Goal: Browse casually: Explore the website without a specific task or goal

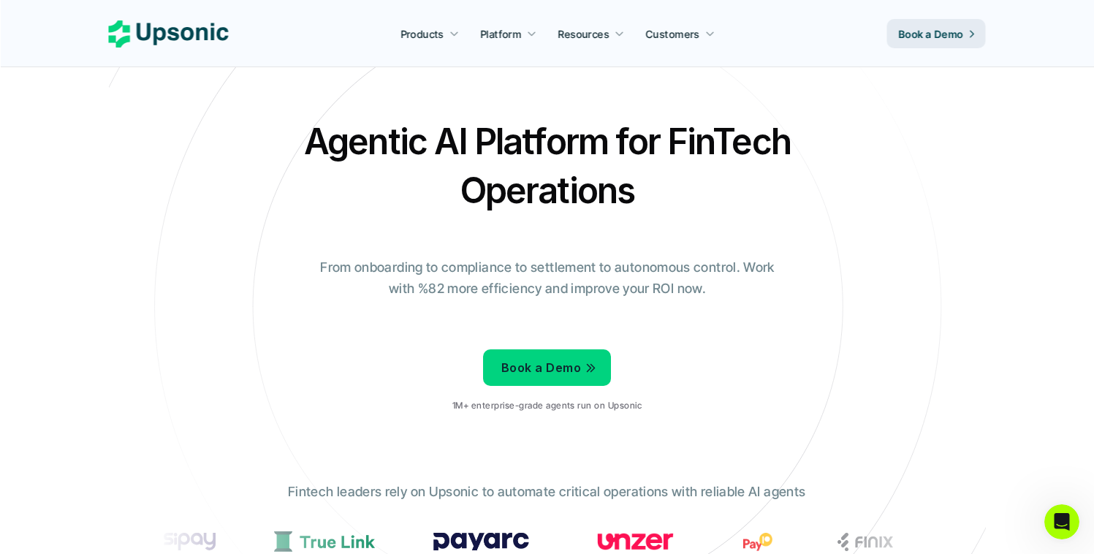
click at [635, 132] on h2 "Agentic AI Platform for FinTech Operations" at bounding box center [548, 166] width 512 height 98
click at [696, 128] on h2 "Agentic AI Platform for FinTech Operations" at bounding box center [548, 166] width 512 height 98
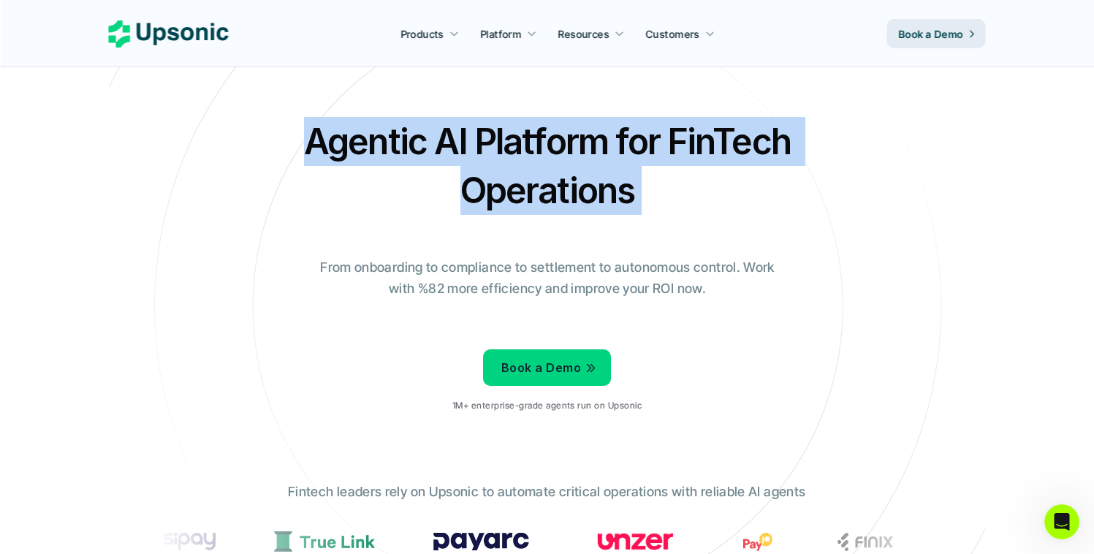
click at [696, 128] on h2 "Agentic AI Platform for FinTech Operations" at bounding box center [548, 166] width 512 height 98
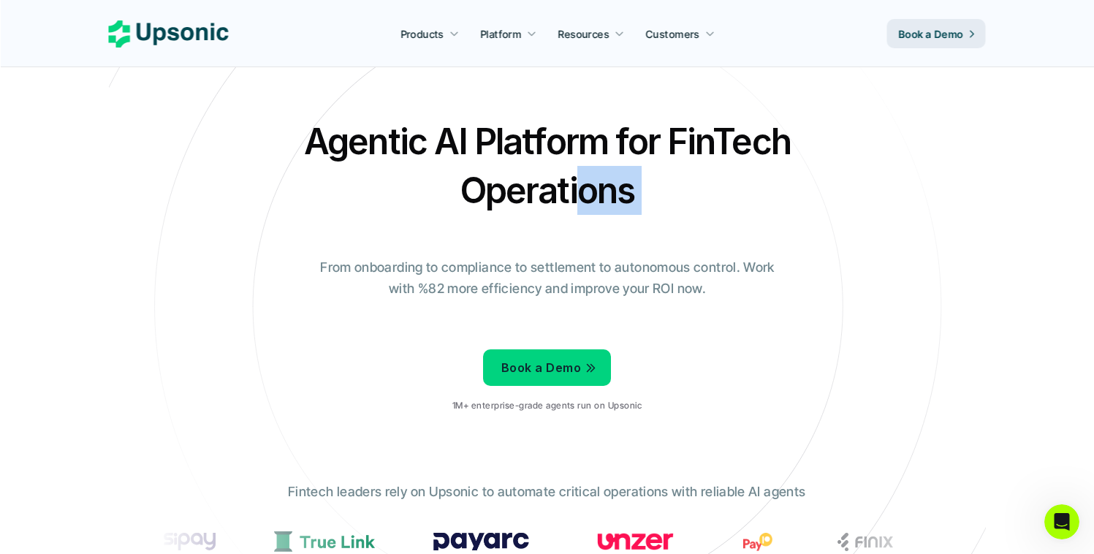
click at [580, 193] on h2 "Agentic AI Platform for FinTech Operations" at bounding box center [548, 166] width 512 height 98
click at [581, 134] on h2 "Agentic AI Platform for FinTech Operations" at bounding box center [548, 166] width 512 height 98
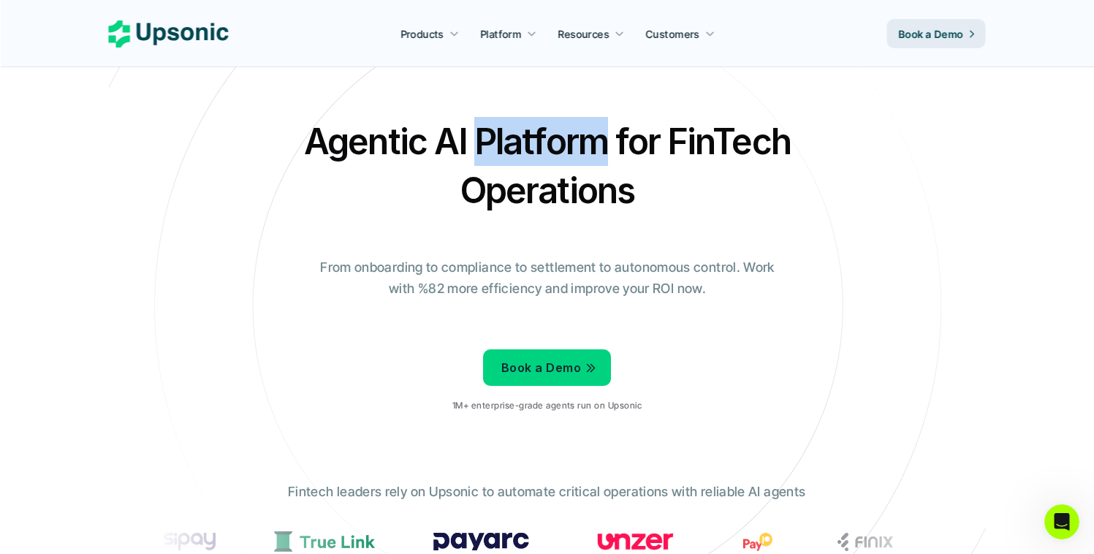
drag, startPoint x: 581, startPoint y: 134, endPoint x: 631, endPoint y: 129, distance: 50.7
click at [581, 134] on h2 "Agentic AI Platform for FinTech Operations" at bounding box center [548, 166] width 512 height 98
click at [632, 129] on h2 "Agentic AI Platform for FinTech Operations" at bounding box center [548, 166] width 512 height 98
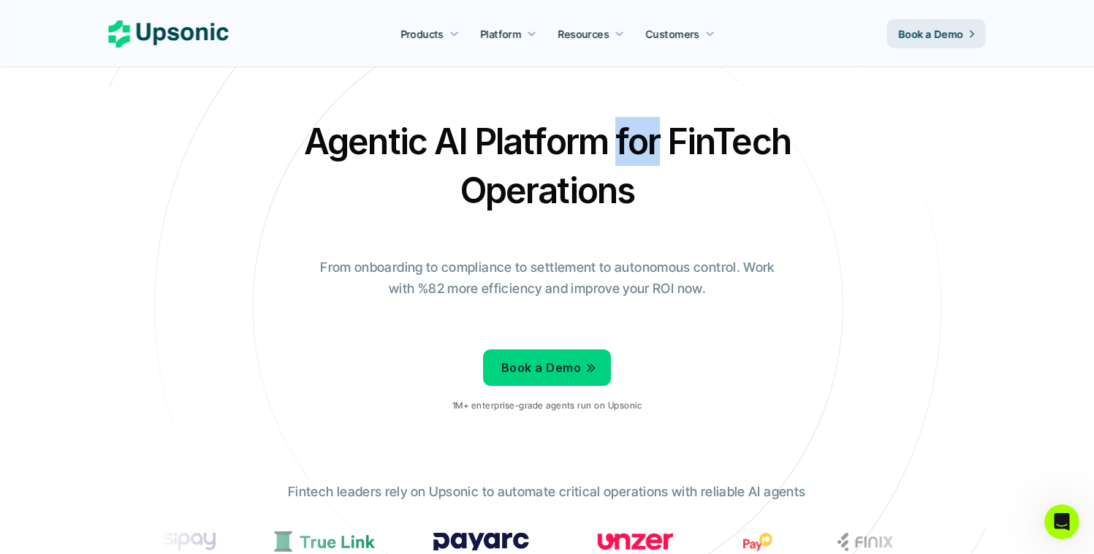
click at [632, 129] on h2 "Agentic AI Platform for FinTech Operations" at bounding box center [548, 166] width 512 height 98
click at [673, 129] on h2 "Agentic AI Platform for FinTech Operations" at bounding box center [548, 166] width 512 height 98
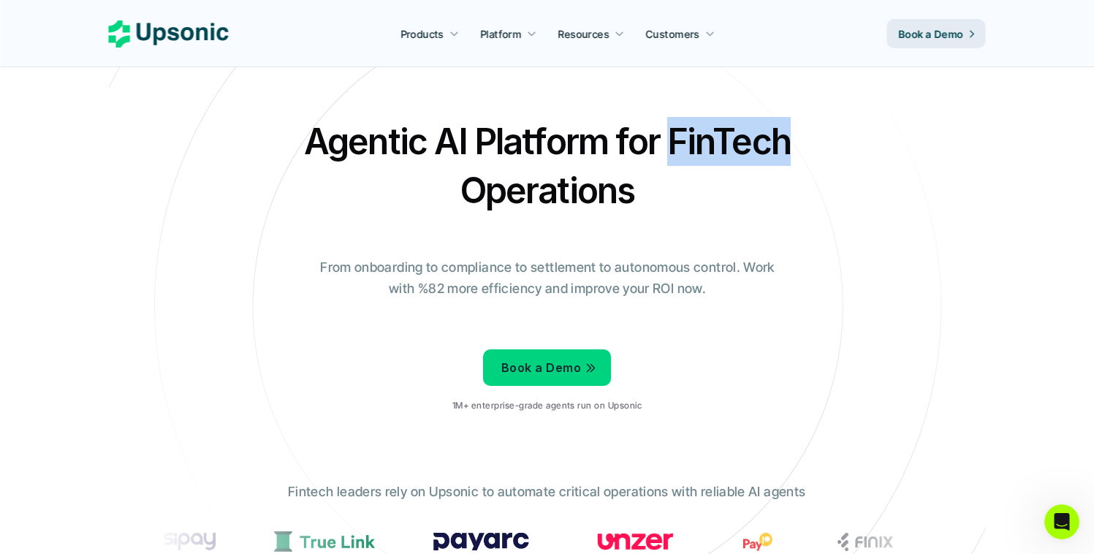
click at [673, 129] on h2 "Agentic AI Platform for FinTech Operations" at bounding box center [548, 166] width 512 height 98
click at [645, 131] on h2 "Agentic AI Platform for FinTech Operations" at bounding box center [548, 166] width 512 height 98
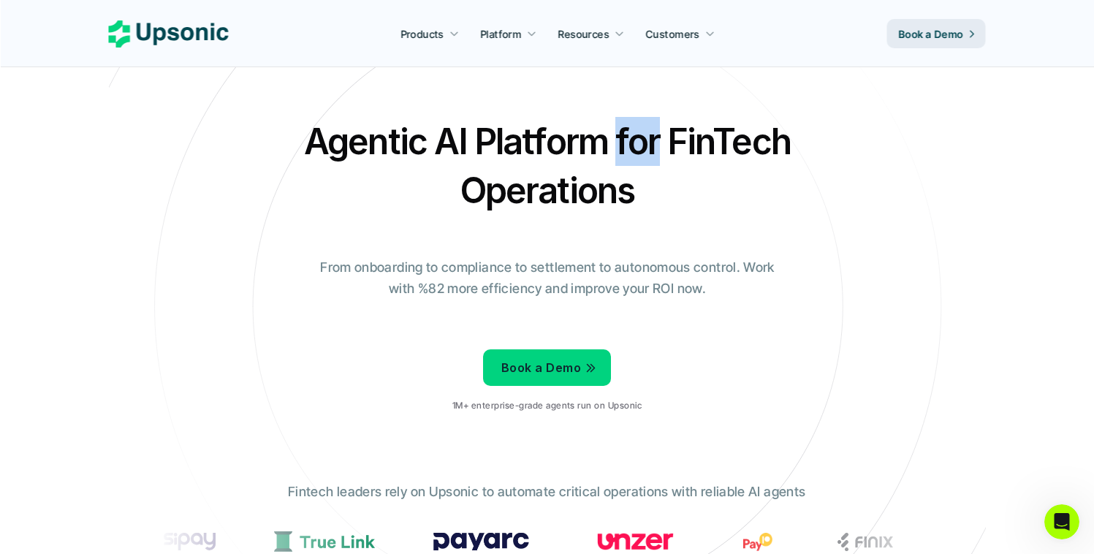
drag, startPoint x: 645, startPoint y: 131, endPoint x: 582, endPoint y: 134, distance: 63.0
click at [645, 131] on h2 "Agentic AI Platform for FinTech Operations" at bounding box center [548, 166] width 512 height 98
click at [567, 134] on h2 "Agentic AI Platform for FinTech Operations" at bounding box center [548, 166] width 512 height 98
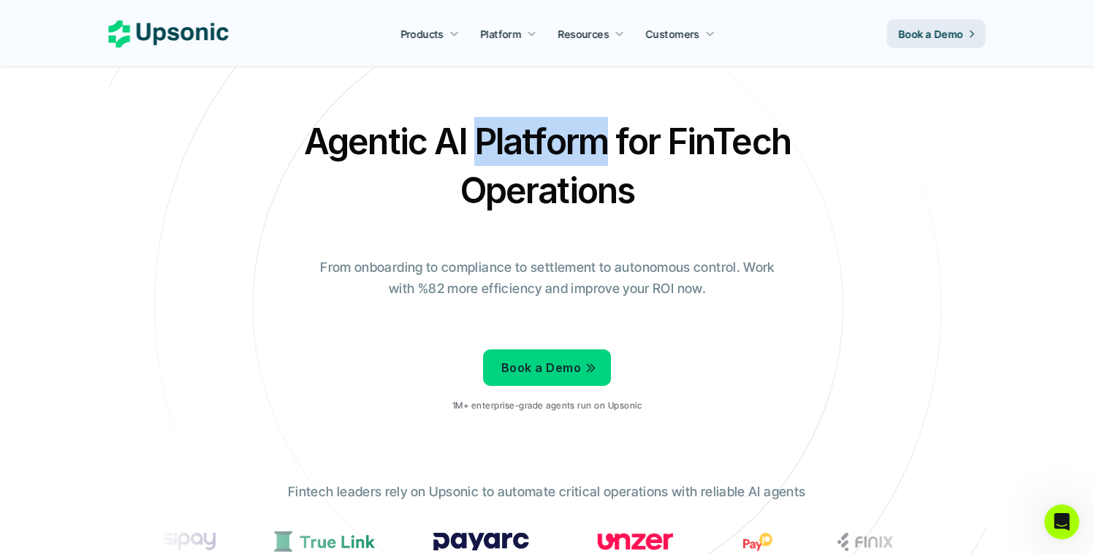
click at [567, 134] on h2 "Agentic AI Platform for FinTech Operations" at bounding box center [548, 166] width 512 height 98
click at [449, 134] on h2 "Agentic AI Platform for FinTech Operations" at bounding box center [548, 166] width 512 height 98
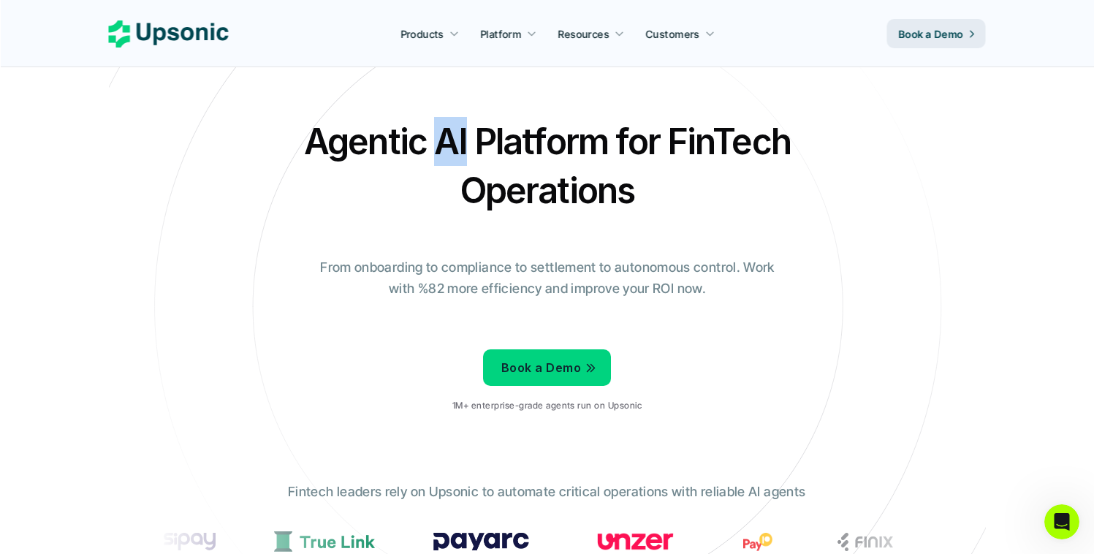
click at [449, 134] on h2 "Agentic AI Platform for FinTech Operations" at bounding box center [548, 166] width 512 height 98
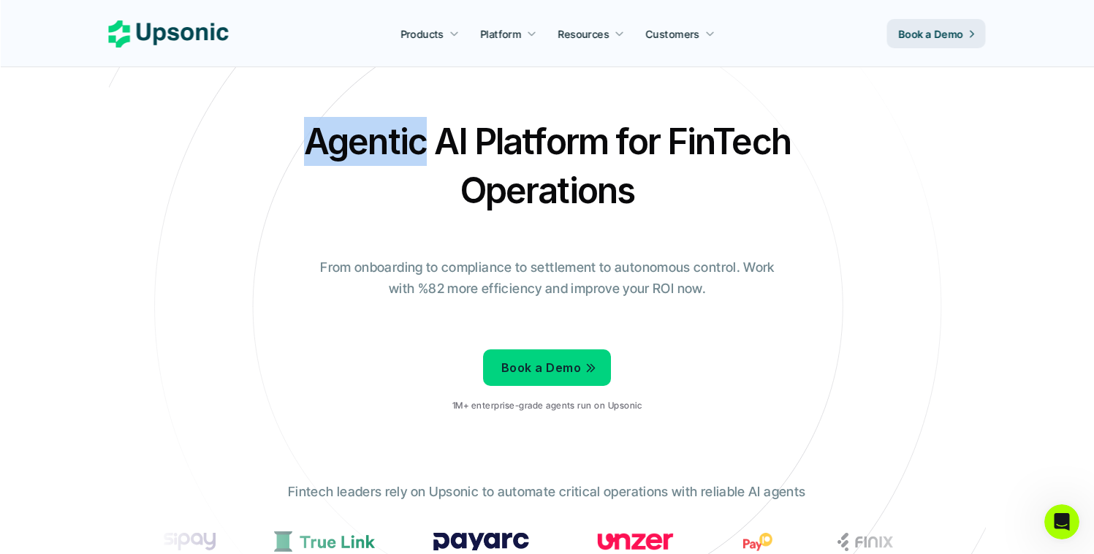
drag, startPoint x: 422, startPoint y: 140, endPoint x: 233, endPoint y: 140, distance: 188.5
click at [233, 140] on div "Agentic AI Platform for FinTech Operations From onboarding to compliance to set…" at bounding box center [547, 270] width 855 height 307
click at [453, 142] on h2 "Agentic AI Platform for FinTech Operations" at bounding box center [548, 166] width 512 height 98
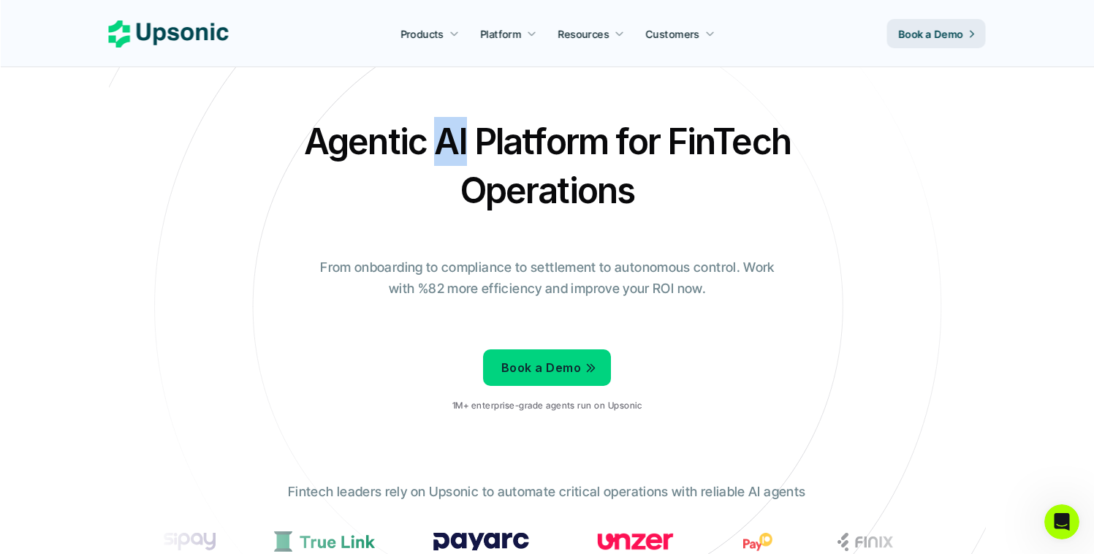
click at [453, 142] on h2 "Agentic AI Platform for FinTech Operations" at bounding box center [548, 166] width 512 height 98
click at [485, 135] on h2 "Agentic AI Platform for FinTech Operations" at bounding box center [548, 166] width 512 height 98
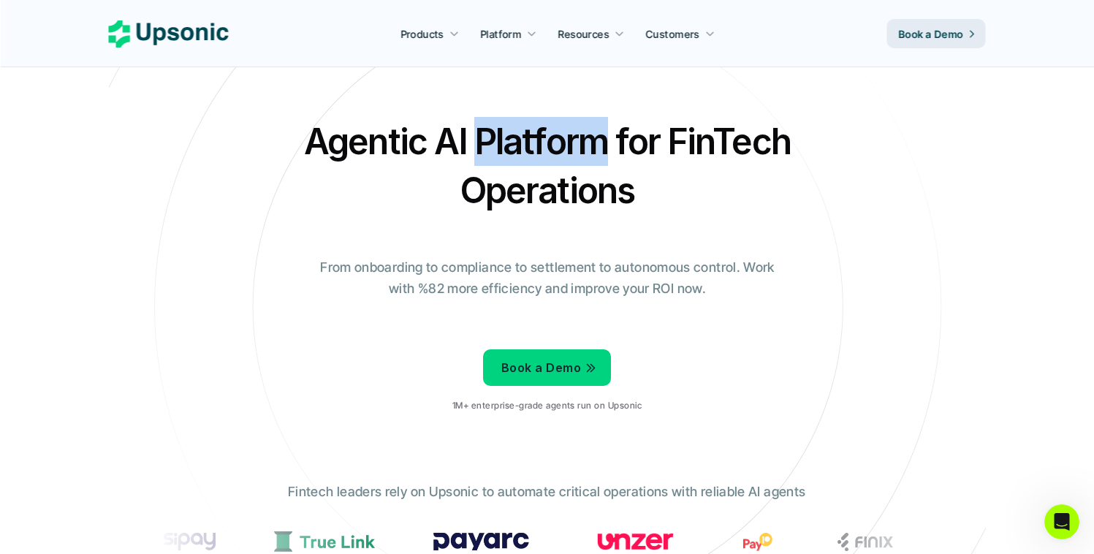
click at [485, 135] on h2 "Agentic AI Platform for FinTech Operations" at bounding box center [548, 166] width 512 height 98
click at [617, 129] on h2 "Agentic AI Platform for FinTech Operations" at bounding box center [548, 166] width 512 height 98
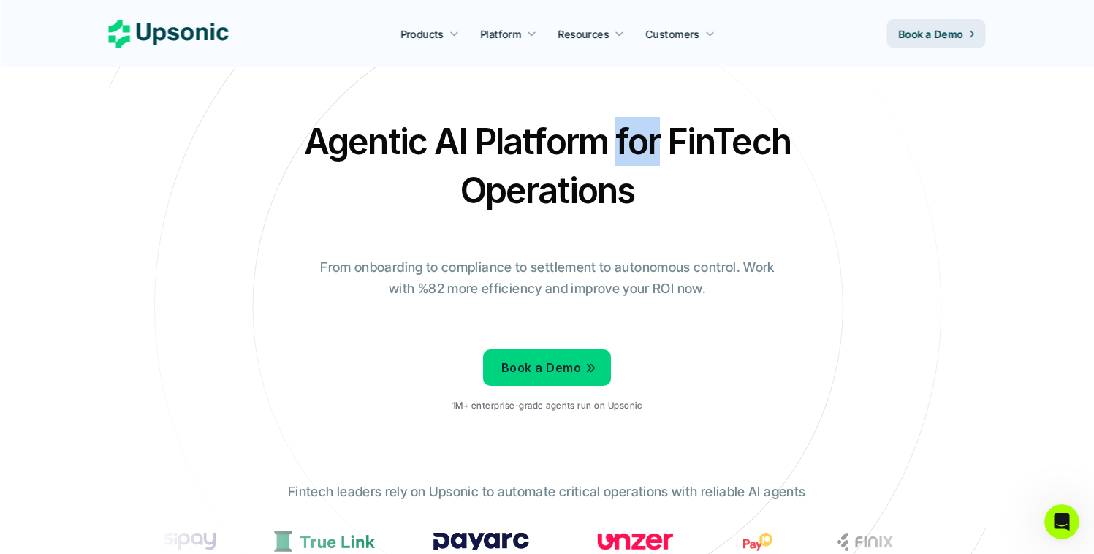
drag, startPoint x: 617, startPoint y: 129, endPoint x: 646, endPoint y: 129, distance: 29.2
click at [618, 129] on h2 "Agentic AI Platform for FinTech Operations" at bounding box center [548, 166] width 512 height 98
click at [683, 125] on h2 "Agentic AI Platform for FinTech Operations" at bounding box center [548, 166] width 512 height 98
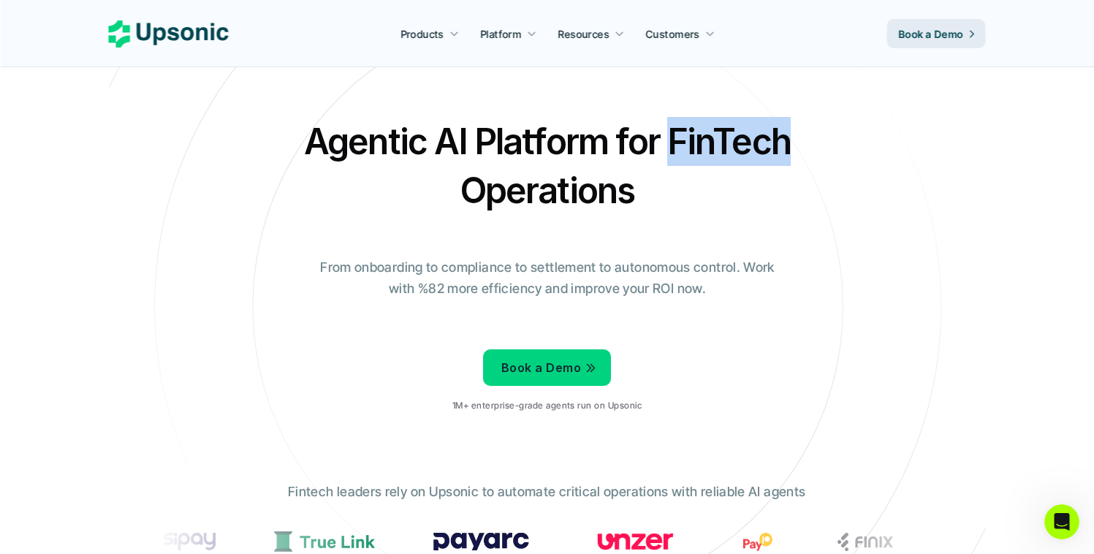
click at [683, 125] on h2 "Agentic AI Platform for FinTech Operations" at bounding box center [548, 166] width 512 height 98
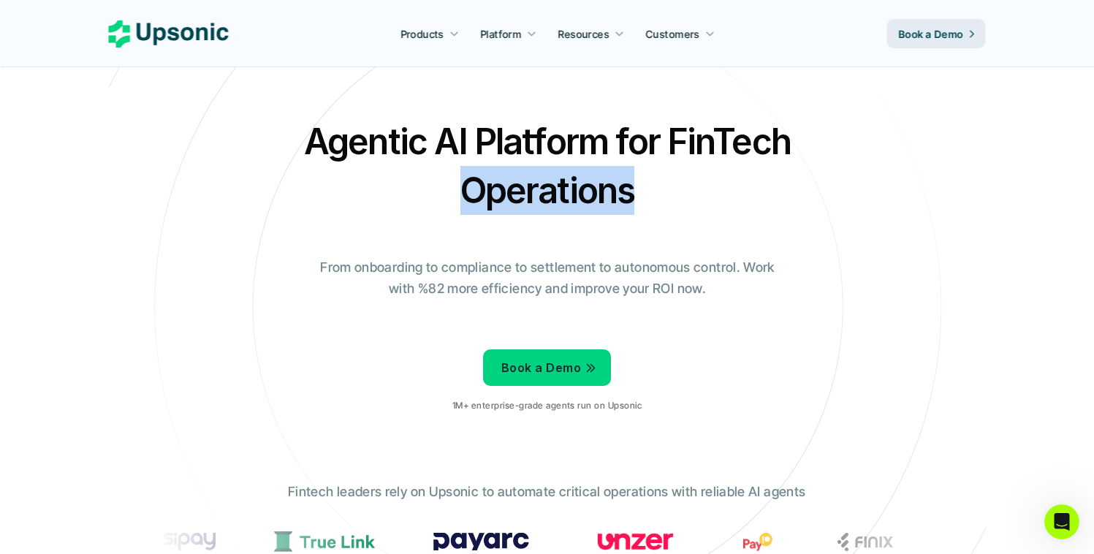
drag, startPoint x: 612, startPoint y: 192, endPoint x: 408, endPoint y: 197, distance: 203.9
click at [408, 197] on h2 "Agentic AI Platform for FinTech Operations" at bounding box center [548, 166] width 512 height 98
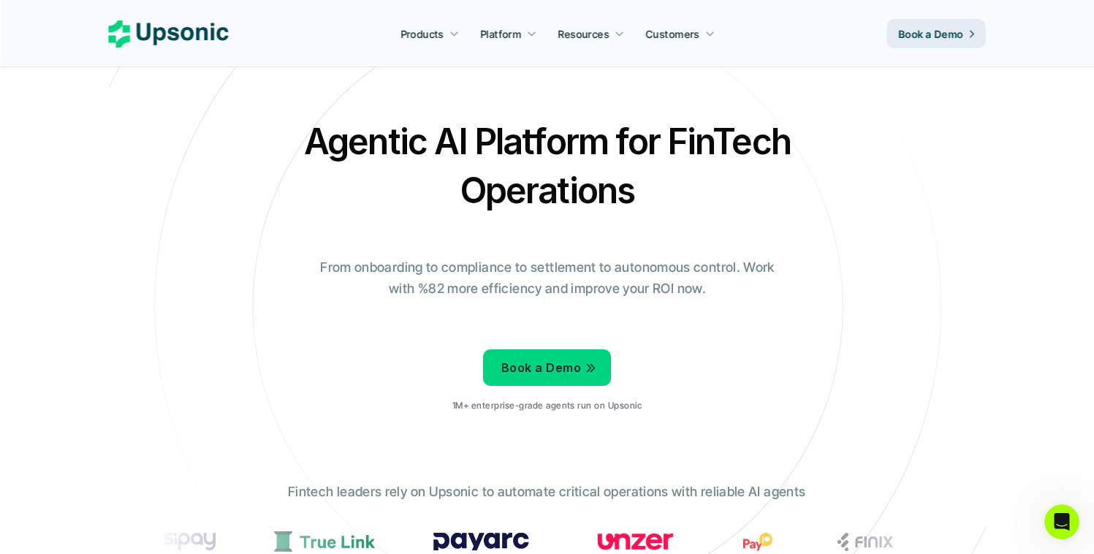
click at [333, 117] on h2 "Agentic AI Platform for FinTech Operations" at bounding box center [548, 166] width 512 height 98
click at [459, 121] on h2 "Agentic AI Platform for FinTech Operations" at bounding box center [548, 166] width 512 height 98
click at [490, 121] on h2 "Agentic AI Platform for FinTech Operations" at bounding box center [548, 166] width 512 height 98
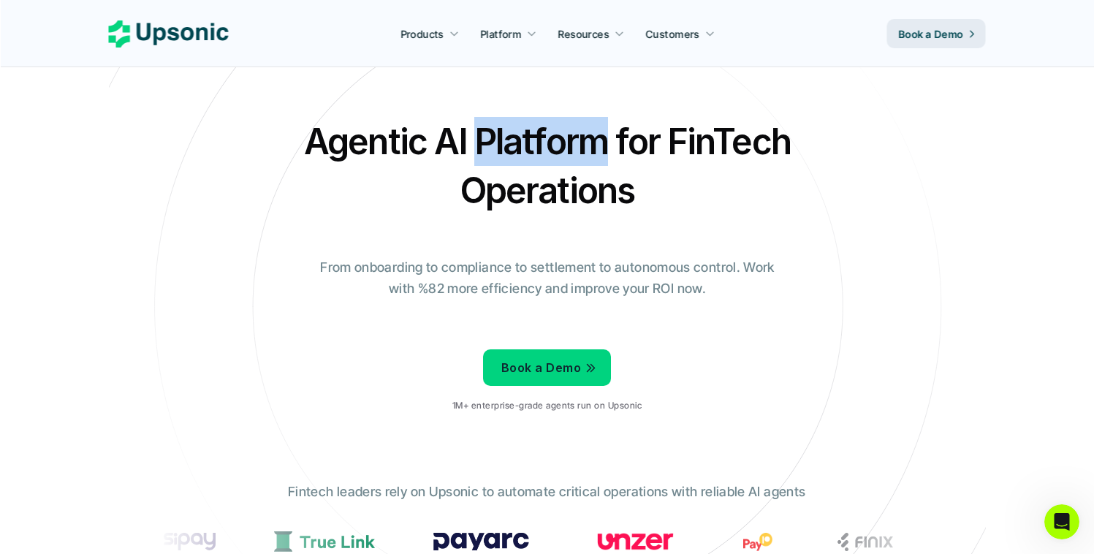
drag, startPoint x: 490, startPoint y: 121, endPoint x: 497, endPoint y: 121, distance: 7.3
click at [490, 121] on h2 "Agentic AI Platform for FinTech Operations" at bounding box center [548, 166] width 512 height 98
click at [642, 123] on h2 "Agentic AI Platform for FinTech Operations" at bounding box center [548, 166] width 512 height 98
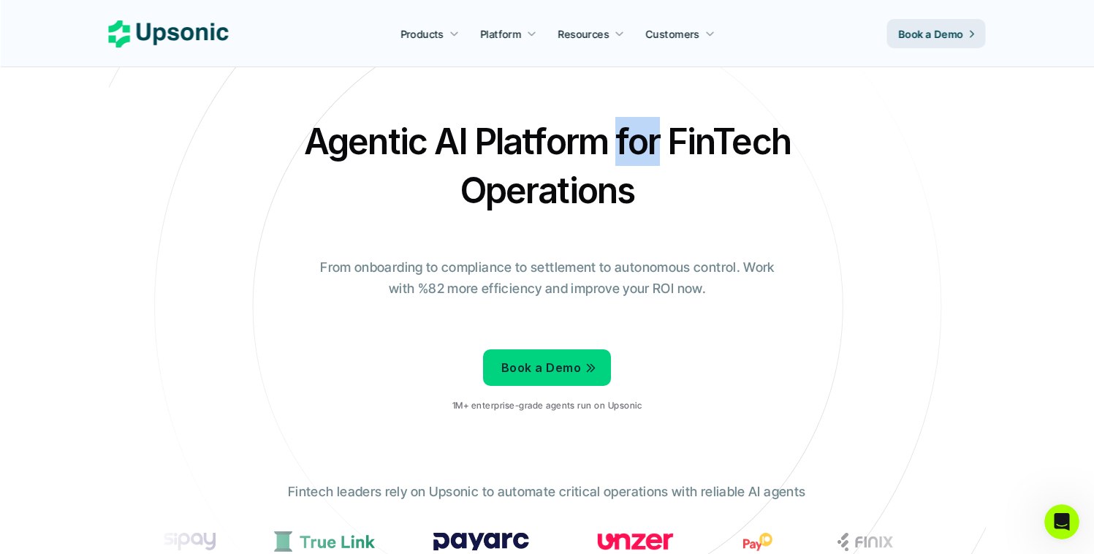
click at [642, 123] on h2 "Agentic AI Platform for FinTech Operations" at bounding box center [548, 166] width 512 height 98
click at [672, 124] on h2 "Agentic AI Platform for FinTech Operations" at bounding box center [548, 166] width 512 height 98
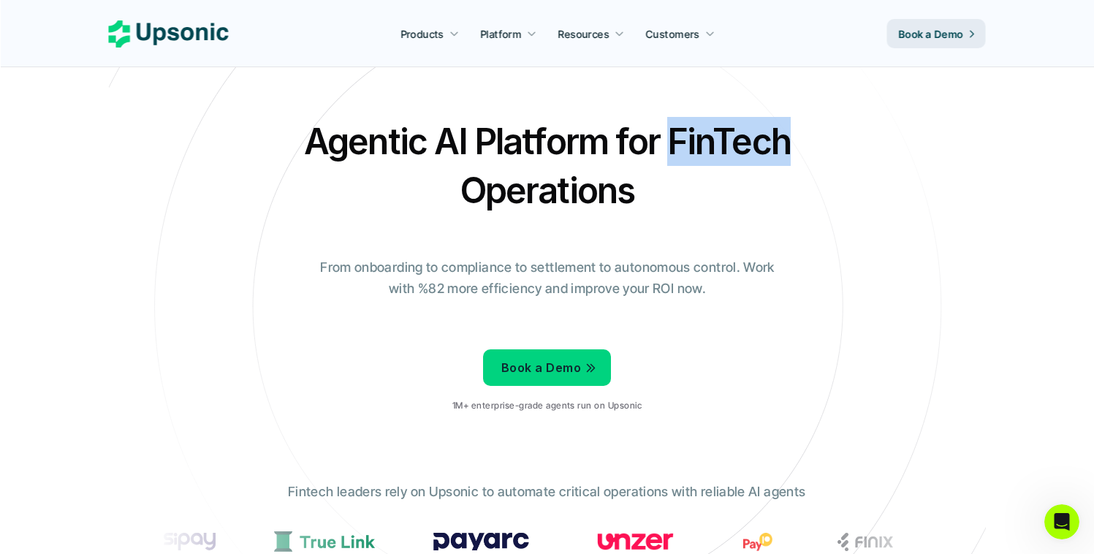
click at [672, 124] on h2 "Agentic AI Platform for FinTech Operations" at bounding box center [548, 166] width 512 height 98
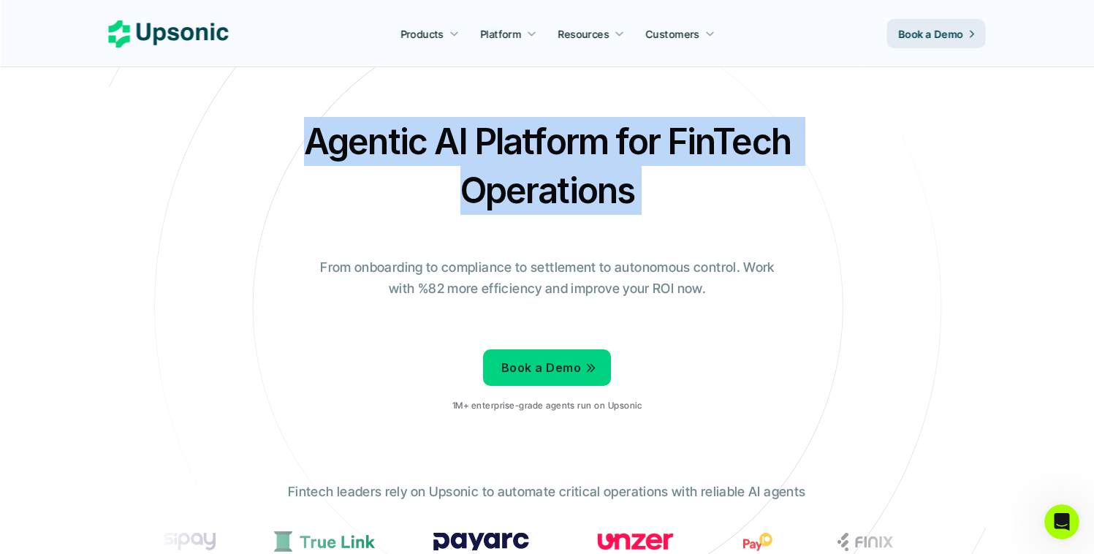
click at [672, 124] on h2 "Agentic AI Platform for FinTech Operations" at bounding box center [548, 166] width 512 height 98
drag, startPoint x: 680, startPoint y: 175, endPoint x: 615, endPoint y: 179, distance: 65.1
click at [680, 175] on h2 "Agentic AI Platform for FinTech Operations" at bounding box center [548, 166] width 512 height 98
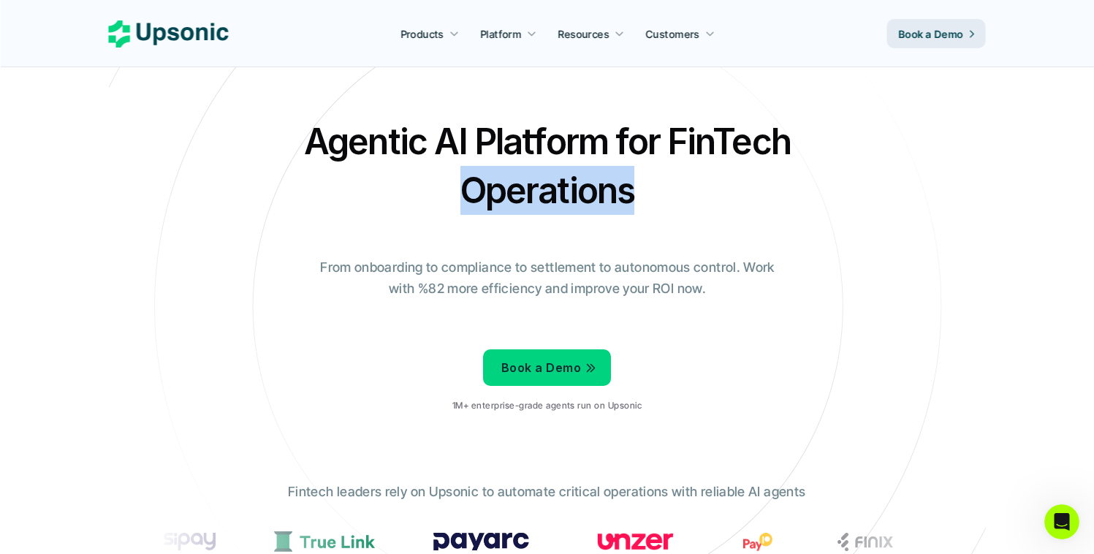
drag, startPoint x: 502, startPoint y: 187, endPoint x: 659, endPoint y: 186, distance: 157.1
click at [632, 187] on h2 "Agentic AI Platform for FinTech Operations" at bounding box center [548, 166] width 512 height 98
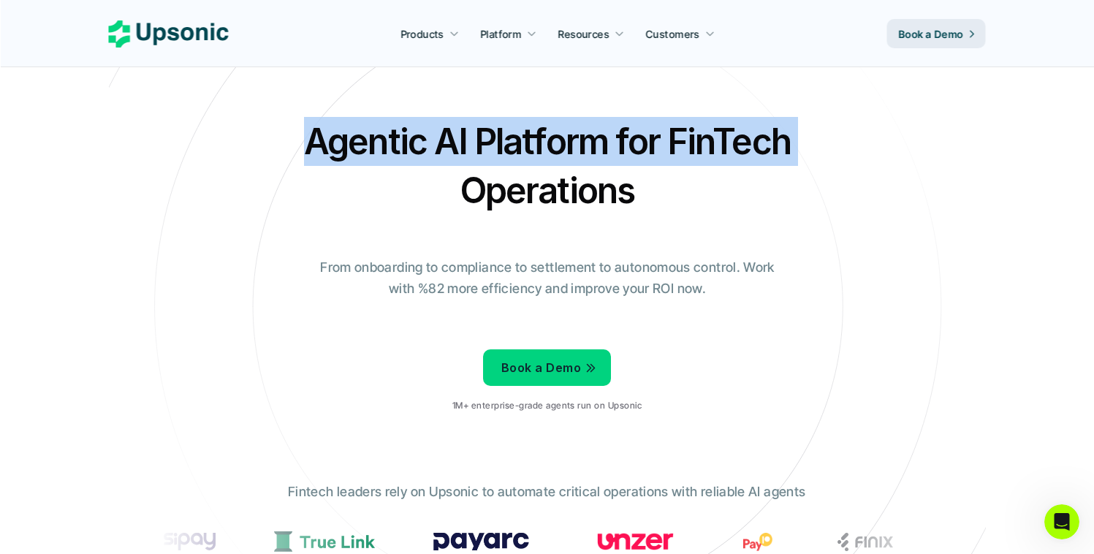
drag, startPoint x: 764, startPoint y: 158, endPoint x: 293, endPoint y: 158, distance: 470.6
click at [293, 158] on div "Agentic AI Platform for FinTech Operations From onboarding to compliance to set…" at bounding box center [547, 270] width 855 height 307
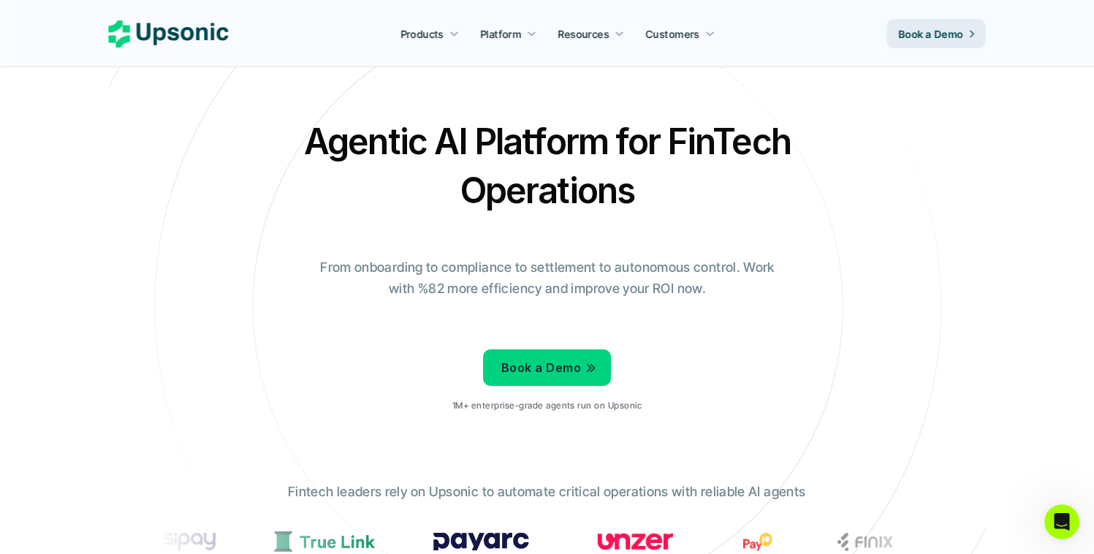
click at [293, 158] on h2 "Agentic AI Platform for FinTech Operations" at bounding box center [548, 166] width 512 height 98
click at [180, 110] on icon at bounding box center [547, 306] width 981 height 981
click at [181, 110] on icon at bounding box center [547, 306] width 981 height 981
click at [432, 129] on h2 "Agentic AI Platform for FinTech Operations" at bounding box center [548, 166] width 512 height 98
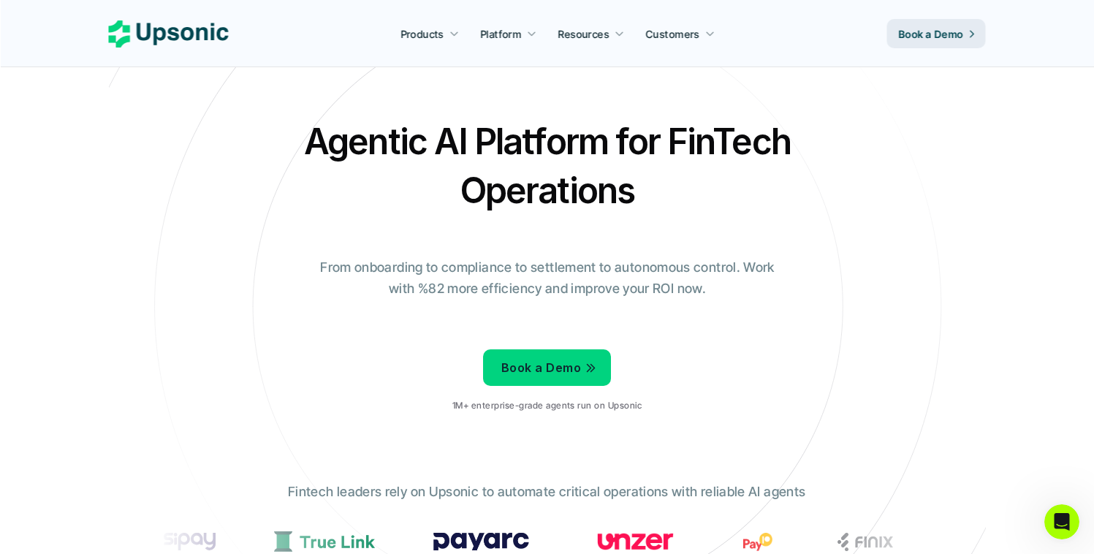
click at [503, 130] on h2 "Agentic AI Platform for FinTech Operations" at bounding box center [548, 166] width 512 height 98
drag, startPoint x: 503, startPoint y: 130, endPoint x: 625, endPoint y: 127, distance: 122.1
click at [503, 130] on h2 "Agentic AI Platform for FinTech Operations" at bounding box center [548, 166] width 512 height 98
click at [631, 128] on h2 "Agentic AI Platform for FinTech Operations" at bounding box center [548, 166] width 512 height 98
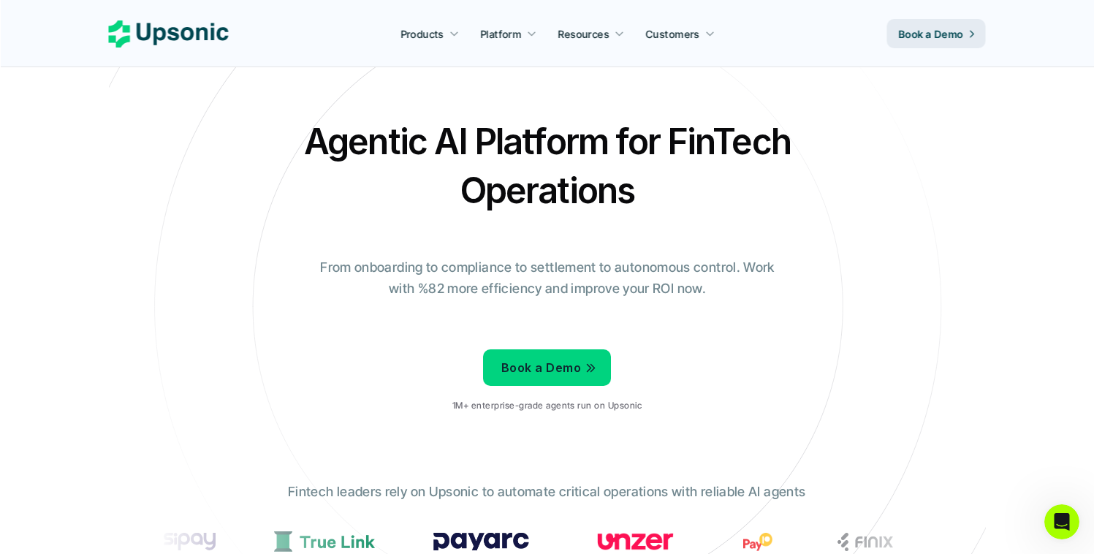
click at [664, 128] on h2 "Agentic AI Platform for FinTech Operations" at bounding box center [548, 166] width 512 height 98
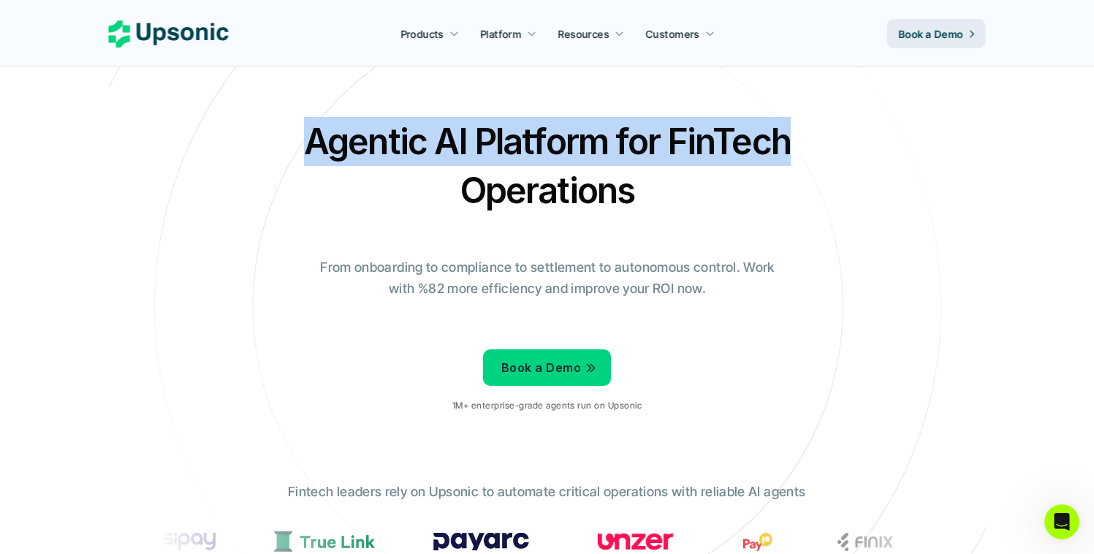
drag, startPoint x: 664, startPoint y: 128, endPoint x: 295, endPoint y: 128, distance: 369.1
click at [295, 128] on h2 "Agentic AI Platform for FinTech Operations" at bounding box center [548, 166] width 512 height 98
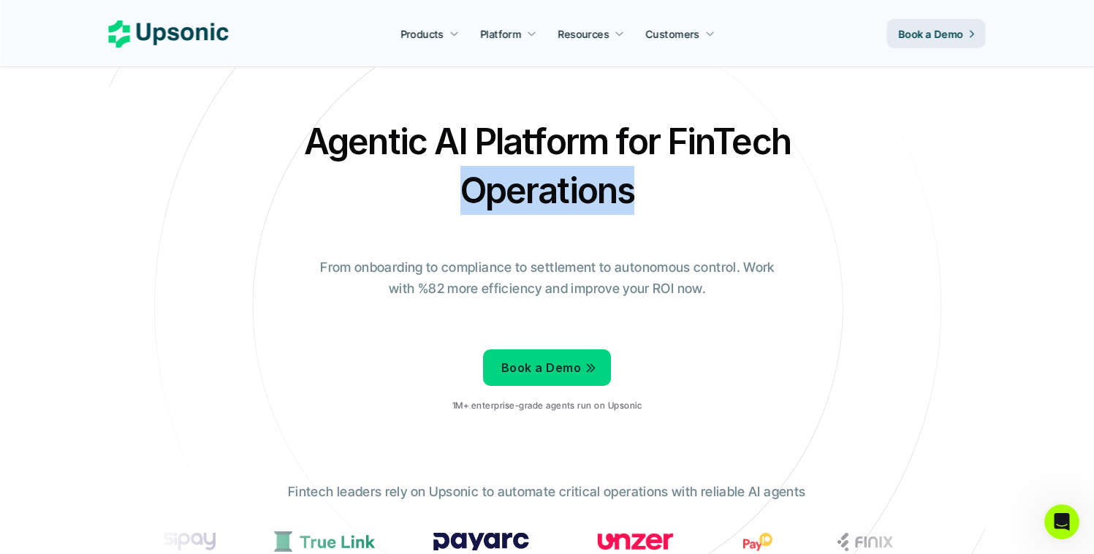
drag, startPoint x: 432, startPoint y: 178, endPoint x: 658, endPoint y: 186, distance: 225.9
click at [626, 190] on h2 "Agentic AI Platform for FinTech Operations" at bounding box center [548, 166] width 512 height 98
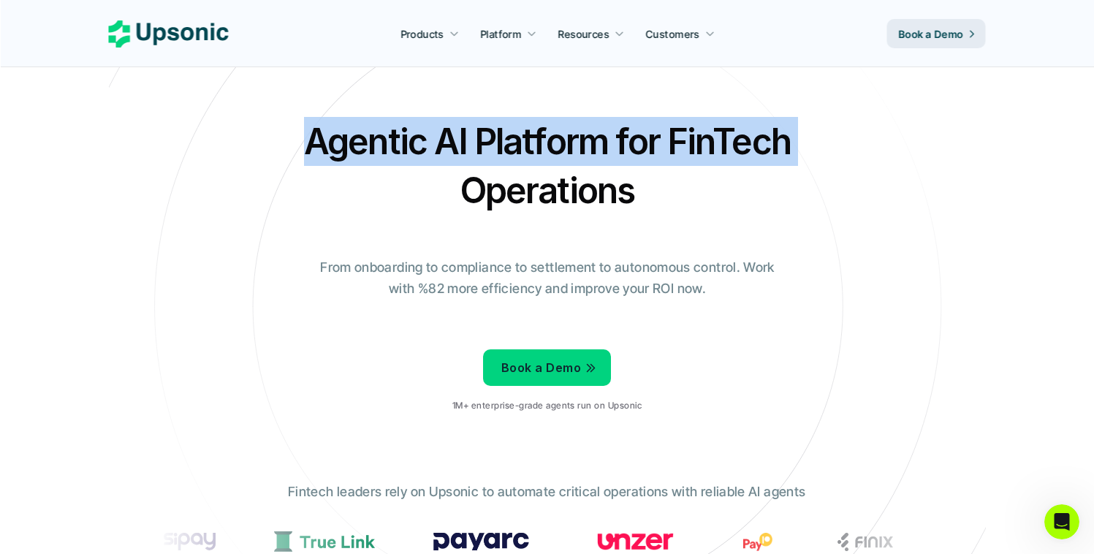
drag, startPoint x: 881, startPoint y: 145, endPoint x: 292, endPoint y: 138, distance: 589.1
click at [292, 138] on div "Agentic AI Platform for FinTech Operations From onboarding to compliance to set…" at bounding box center [547, 270] width 855 height 307
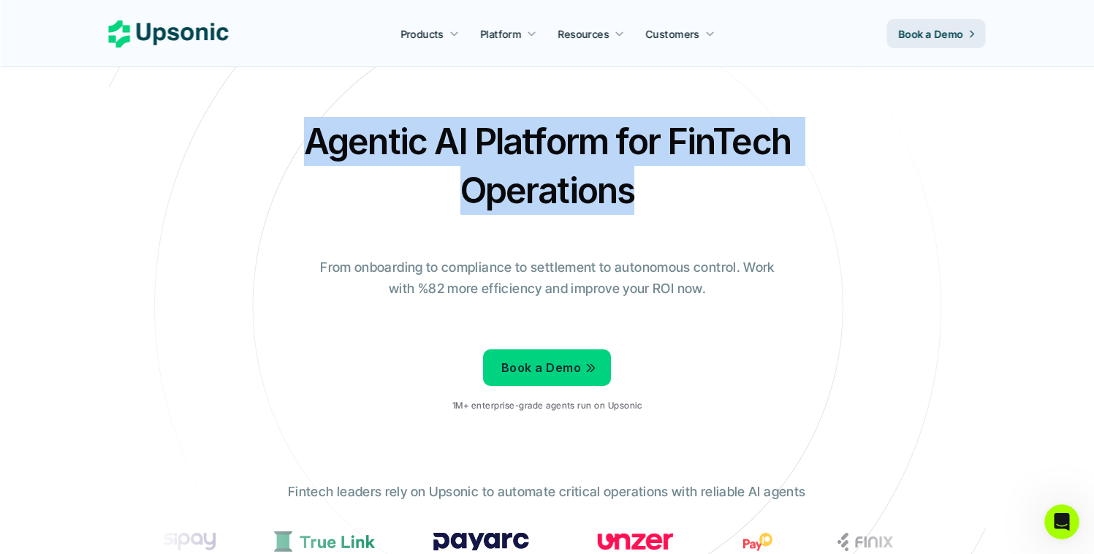
drag, startPoint x: 292, startPoint y: 138, endPoint x: 886, endPoint y: 199, distance: 597.2
click at [886, 199] on div "Agentic AI Platform for FinTech Operations From onboarding to compliance to set…" at bounding box center [547, 270] width 855 height 307
drag, startPoint x: 886, startPoint y: 199, endPoint x: 249, endPoint y: 129, distance: 641.1
click at [249, 128] on div "Agentic AI Platform for FinTech Operations From onboarding to compliance to set…" at bounding box center [547, 270] width 855 height 307
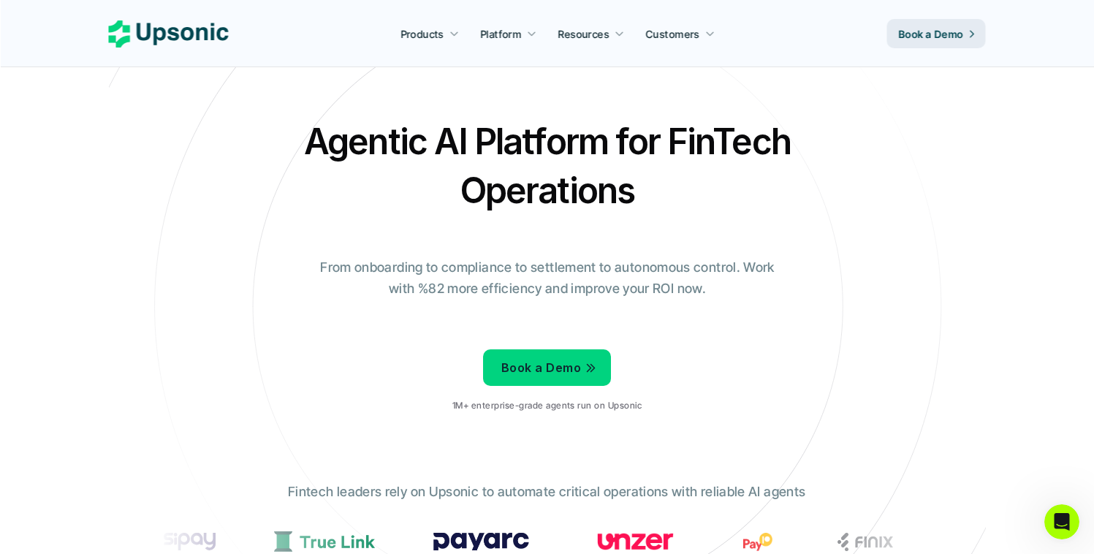
click at [248, 127] on div "Agentic AI Platform for FinTech Operations From onboarding to compliance to set…" at bounding box center [547, 270] width 855 height 307
click at [298, 117] on h2 "Agentic AI Platform for FinTech Operations" at bounding box center [548, 166] width 512 height 98
click at [442, 136] on h2 "Agentic AI Platform for FinTech Operations" at bounding box center [548, 166] width 512 height 98
drag, startPoint x: 442, startPoint y: 136, endPoint x: 454, endPoint y: 136, distance: 11.7
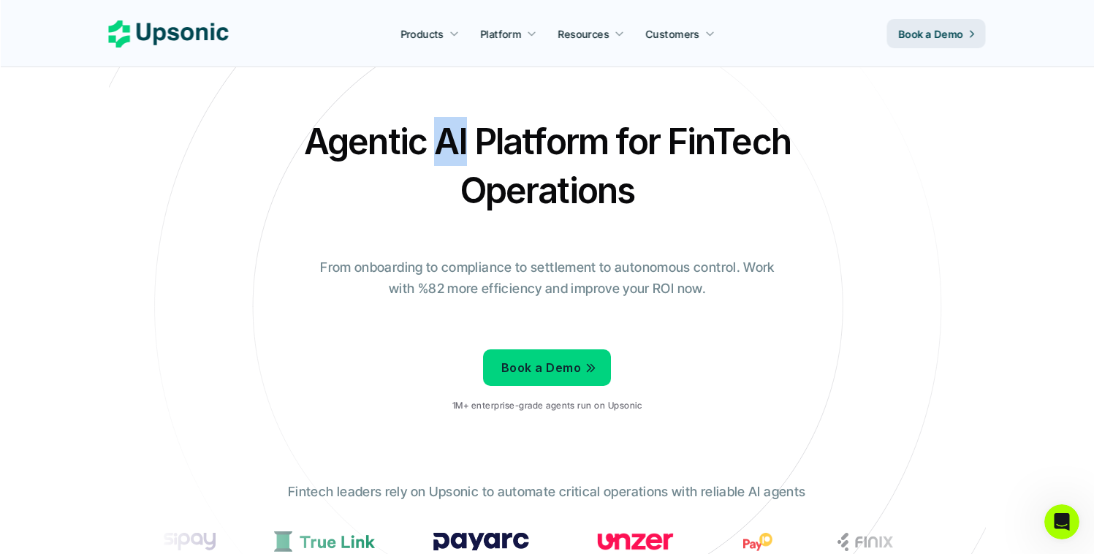
click at [443, 136] on h2 "Agentic AI Platform for FinTech Operations" at bounding box center [548, 166] width 512 height 98
click at [521, 136] on h2 "Agentic AI Platform for FinTech Operations" at bounding box center [548, 166] width 512 height 98
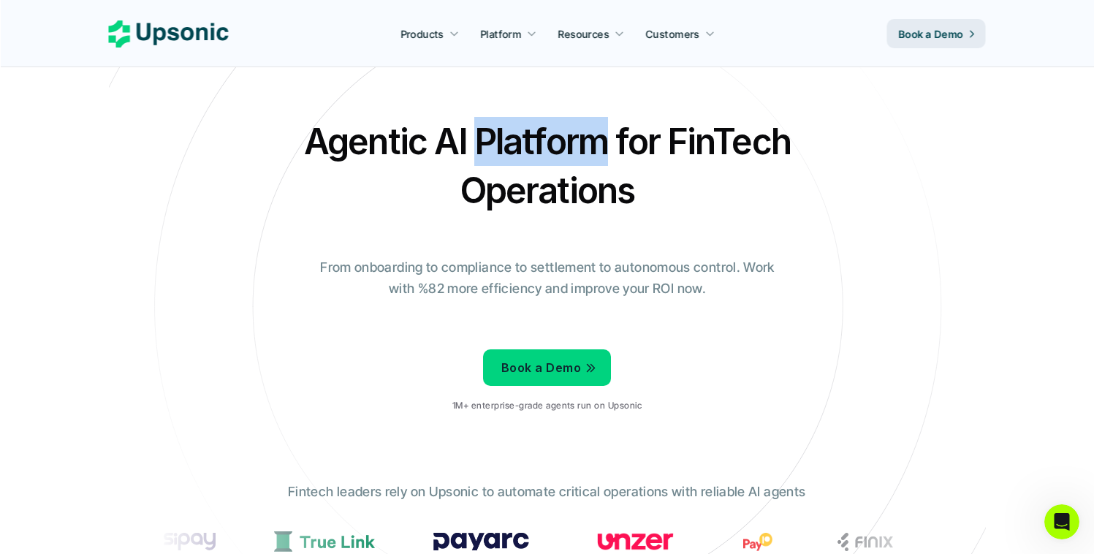
click at [521, 136] on h2 "Agentic AI Platform for FinTech Operations" at bounding box center [548, 166] width 512 height 98
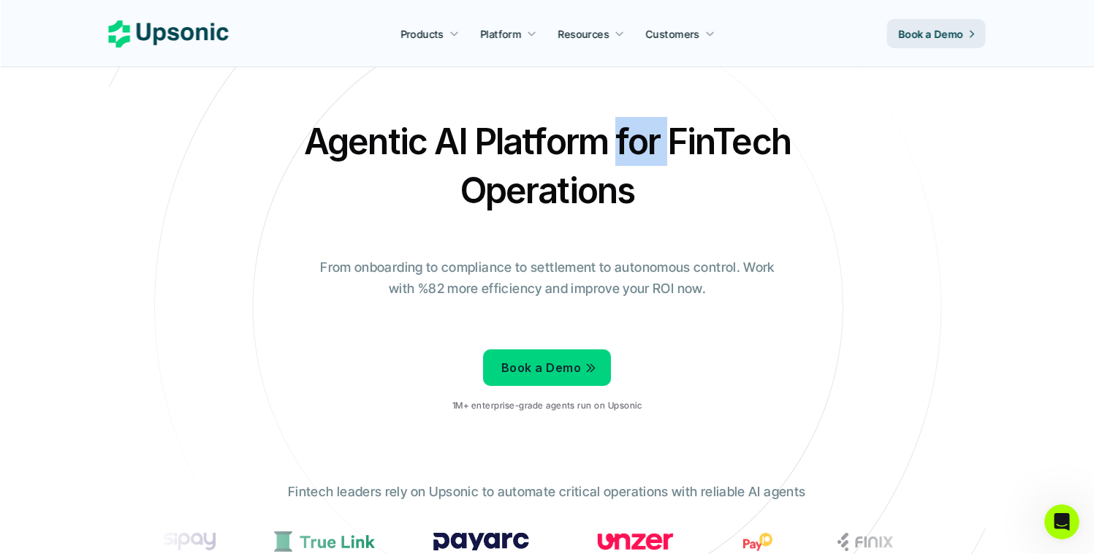
drag, startPoint x: 664, startPoint y: 128, endPoint x: 697, endPoint y: 129, distance: 33.6
click at [617, 135] on h2 "Agentic AI Platform for FinTech Operations" at bounding box center [548, 166] width 512 height 98
click at [696, 129] on h2 "Agentic AI Platform for FinTech Operations" at bounding box center [548, 166] width 512 height 98
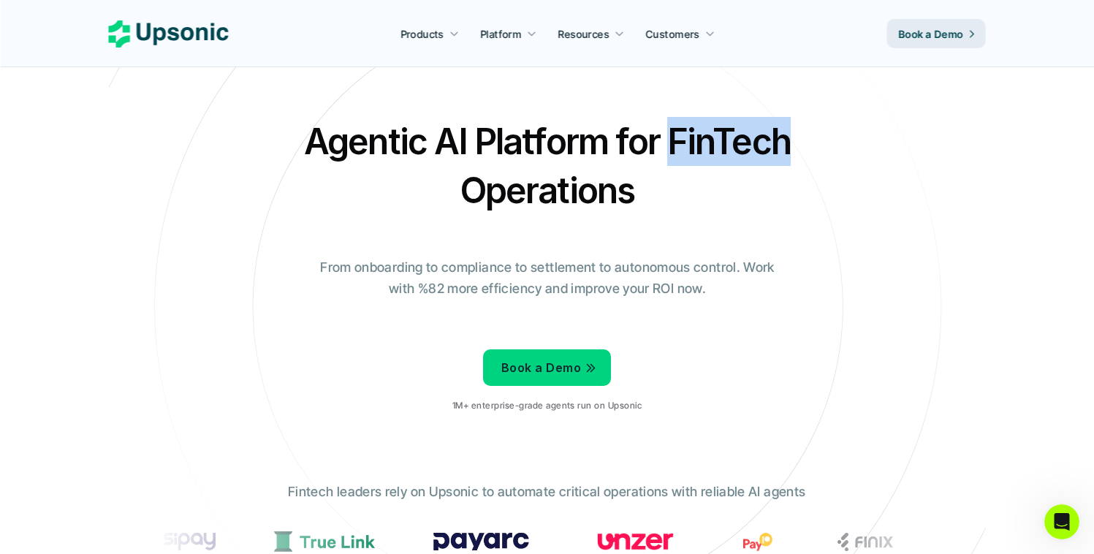
click at [697, 129] on h2 "Agentic AI Platform for FinTech Operations" at bounding box center [548, 166] width 512 height 98
click at [630, 127] on h2 "Agentic AI Platform for FinTech Operations" at bounding box center [548, 166] width 512 height 98
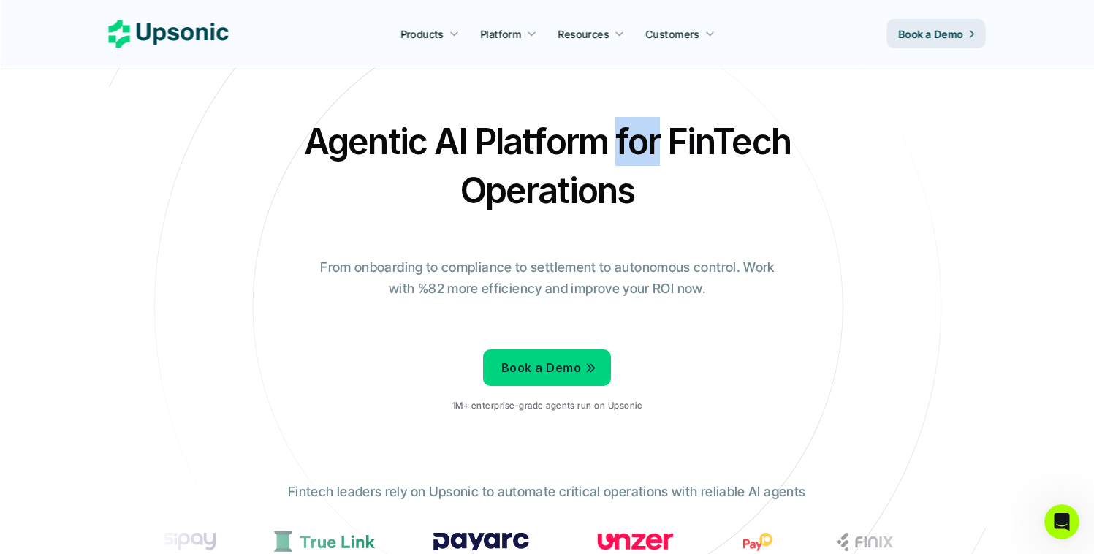
click at [631, 127] on h2 "Agentic AI Platform for FinTech Operations" at bounding box center [548, 166] width 512 height 98
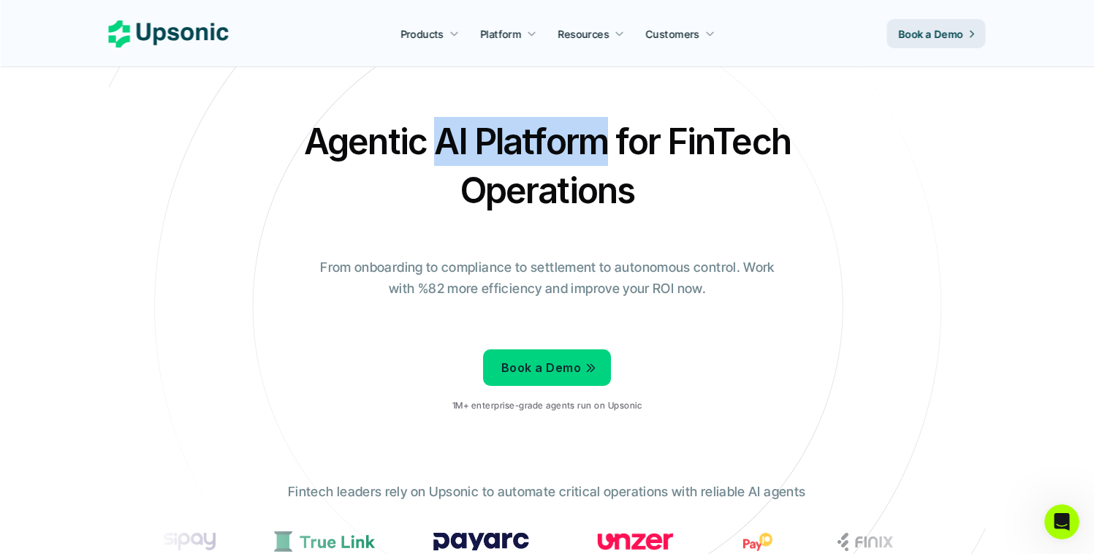
drag, startPoint x: 604, startPoint y: 129, endPoint x: 447, endPoint y: 132, distance: 156.4
click at [447, 133] on h2 "Agentic AI Platform for FinTech Operations" at bounding box center [548, 166] width 512 height 98
click at [447, 132] on h2 "Agentic AI Platform for FinTech Operations" at bounding box center [548, 166] width 512 height 98
drag, startPoint x: 447, startPoint y: 132, endPoint x: 493, endPoint y: 129, distance: 45.4
click at [448, 132] on h2 "Agentic AI Platform for FinTech Operations" at bounding box center [548, 166] width 512 height 98
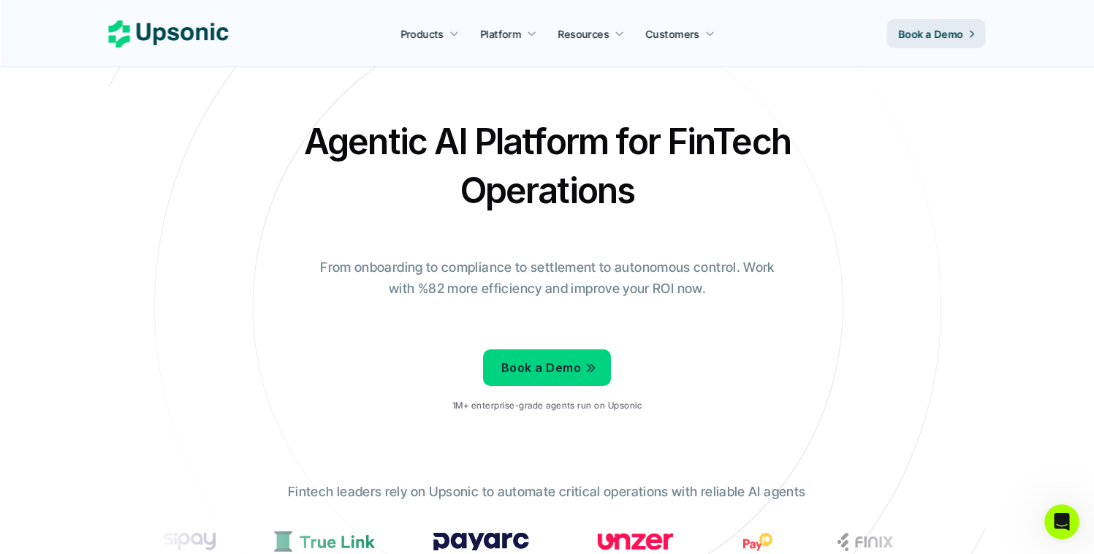
click at [494, 129] on h2 "Agentic AI Platform for FinTech Operations" at bounding box center [548, 166] width 512 height 98
drag, startPoint x: 494, startPoint y: 129, endPoint x: 544, endPoint y: 129, distance: 49.7
click at [494, 129] on h2 "Agentic AI Platform for FinTech Operations" at bounding box center [548, 166] width 512 height 98
click at [641, 122] on h2 "Agentic AI Platform for FinTech Operations" at bounding box center [548, 166] width 512 height 98
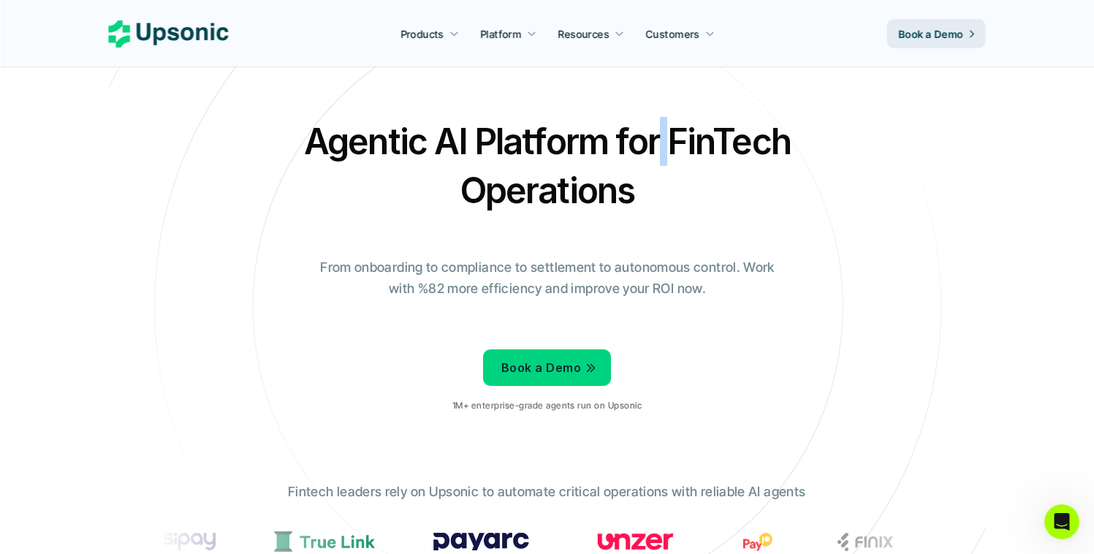
click at [660, 123] on h2 "Agentic AI Platform for FinTech Operations" at bounding box center [548, 166] width 512 height 98
click at [670, 124] on h2 "Agentic AI Platform for FinTech Operations" at bounding box center [548, 166] width 512 height 98
drag, startPoint x: 670, startPoint y: 124, endPoint x: 662, endPoint y: 125, distance: 8.1
click at [670, 124] on h2 "Agentic AI Platform for FinTech Operations" at bounding box center [548, 166] width 512 height 98
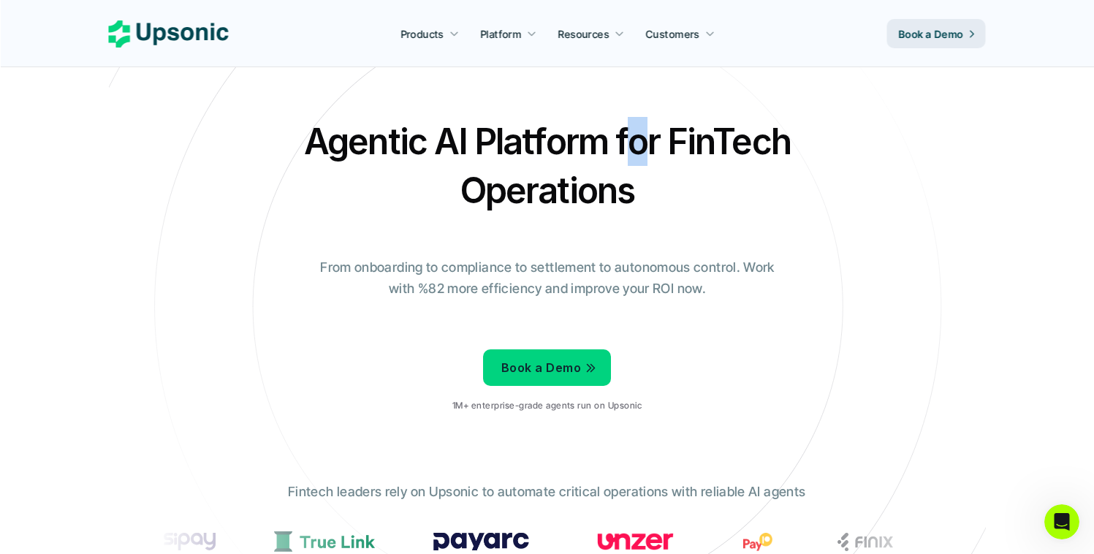
click at [635, 128] on h2 "Agentic AI Platform for FinTech Operations" at bounding box center [548, 166] width 512 height 98
click at [578, 128] on h2 "Agentic AI Platform for FinTech Operations" at bounding box center [548, 166] width 512 height 98
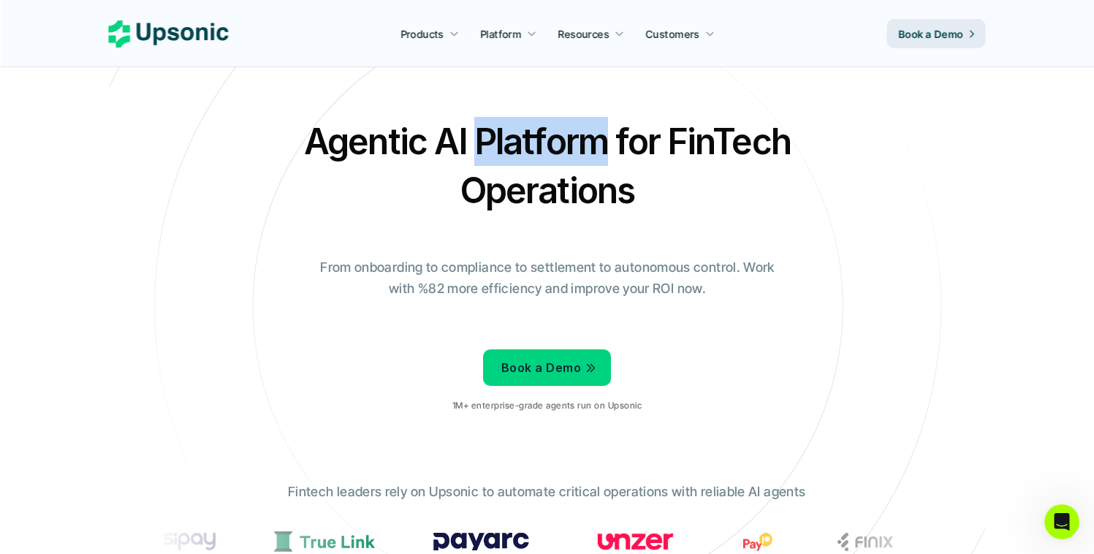
click at [578, 128] on h2 "Agentic AI Platform for FinTech Operations" at bounding box center [548, 166] width 512 height 98
click at [449, 130] on h2 "Agentic AI Platform for FinTech Operations" at bounding box center [548, 166] width 512 height 98
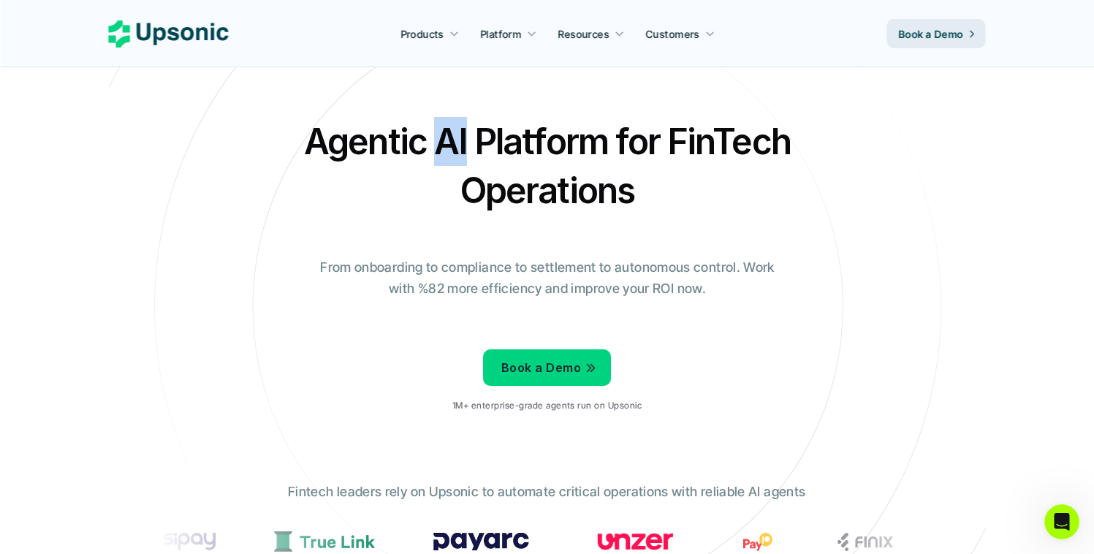
click at [450, 129] on h2 "Agentic AI Platform for FinTech Operations" at bounding box center [548, 166] width 512 height 98
click at [415, 135] on h2 "Agentic AI Platform for FinTech Operations" at bounding box center [548, 166] width 512 height 98
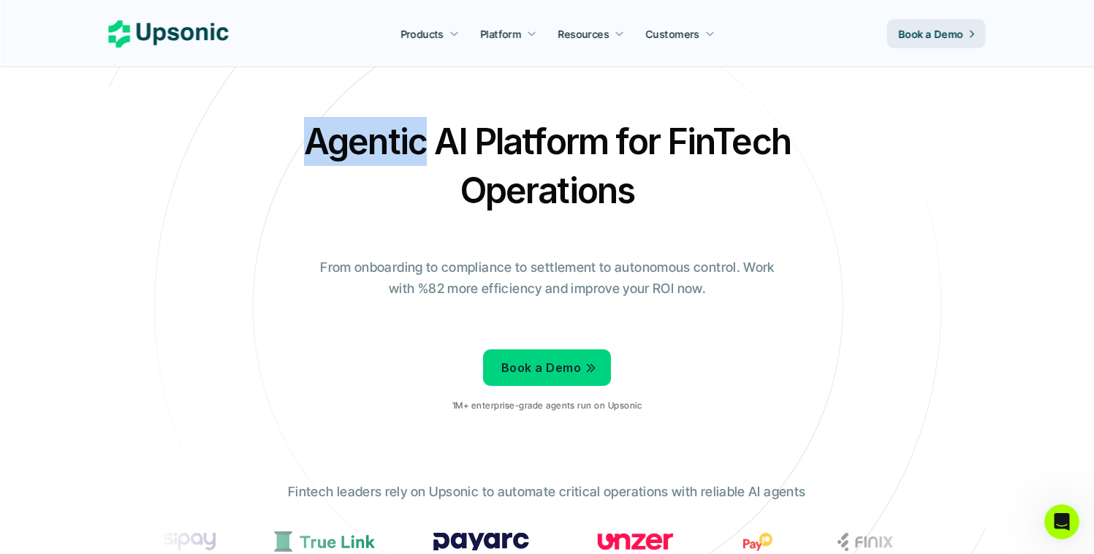
click at [415, 135] on h2 "Agentic AI Platform for FinTech Operations" at bounding box center [548, 166] width 512 height 98
click at [440, 133] on h2 "Agentic AI Platform for FinTech Operations" at bounding box center [548, 166] width 512 height 98
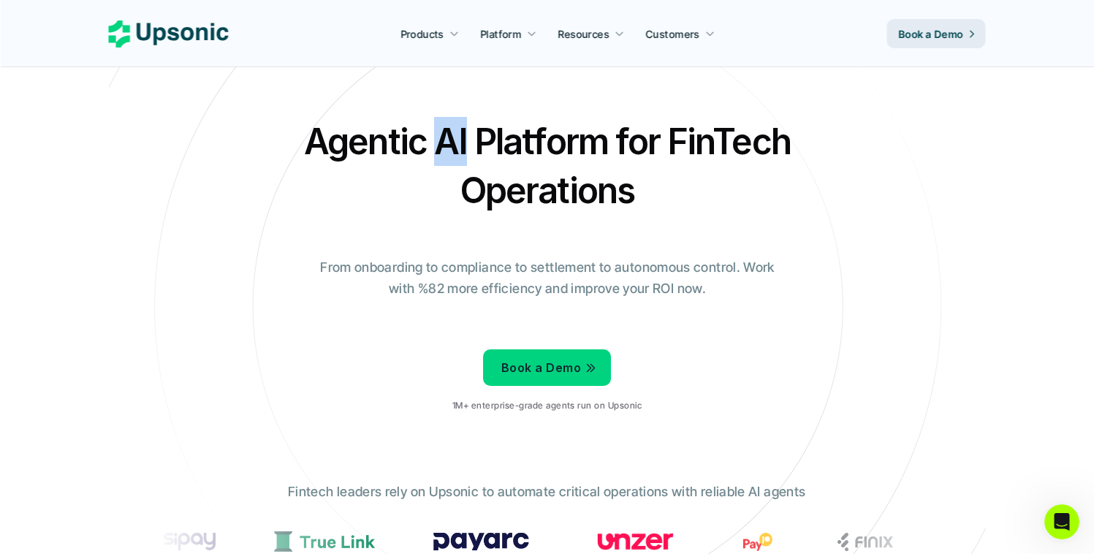
drag, startPoint x: 440, startPoint y: 133, endPoint x: 511, endPoint y: 128, distance: 71.1
click at [441, 133] on h2 "Agentic AI Platform for FinTech Operations" at bounding box center [548, 166] width 512 height 98
drag, startPoint x: 512, startPoint y: 128, endPoint x: 558, endPoint y: 125, distance: 46.9
click at [512, 128] on h2 "Agentic AI Platform for FinTech Operations" at bounding box center [548, 166] width 512 height 98
click at [558, 126] on h2 "Agentic AI Platform for FinTech Operations" at bounding box center [548, 166] width 512 height 98
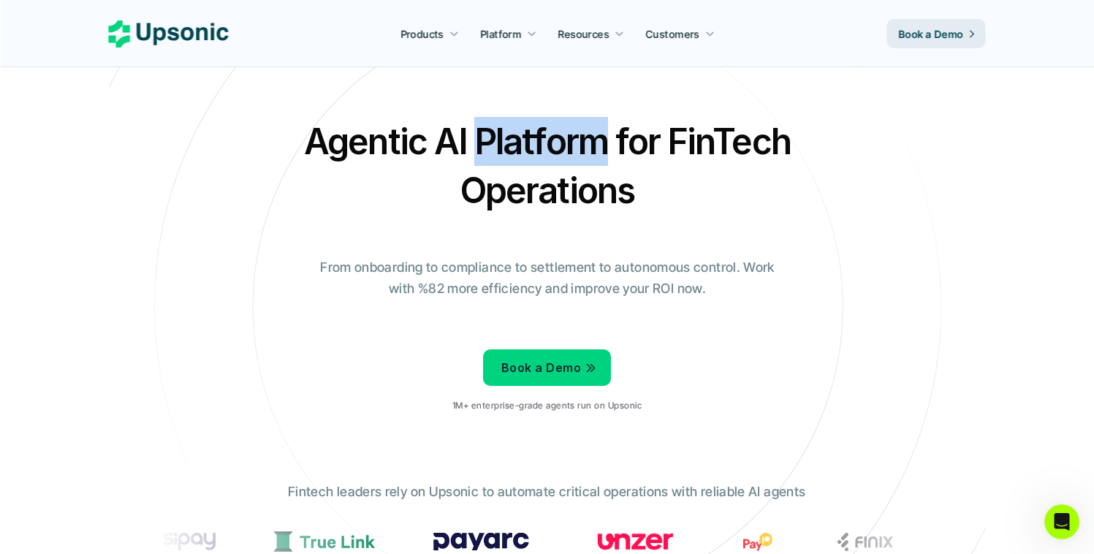
click at [558, 125] on h2 "Agentic AI Platform for FinTech Operations" at bounding box center [548, 166] width 512 height 98
click at [628, 123] on h2 "Agentic AI Platform for FinTech Operations" at bounding box center [548, 166] width 512 height 98
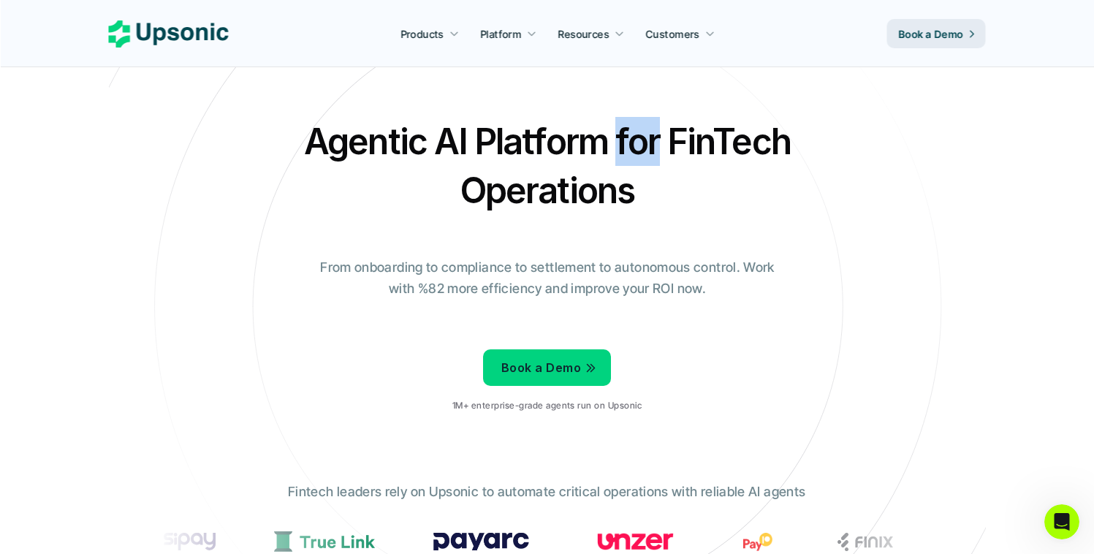
click at [628, 123] on h2 "Agentic AI Platform for FinTech Operations" at bounding box center [548, 166] width 512 height 98
click at [674, 124] on h2 "Agentic AI Platform for FinTech Operations" at bounding box center [548, 166] width 512 height 98
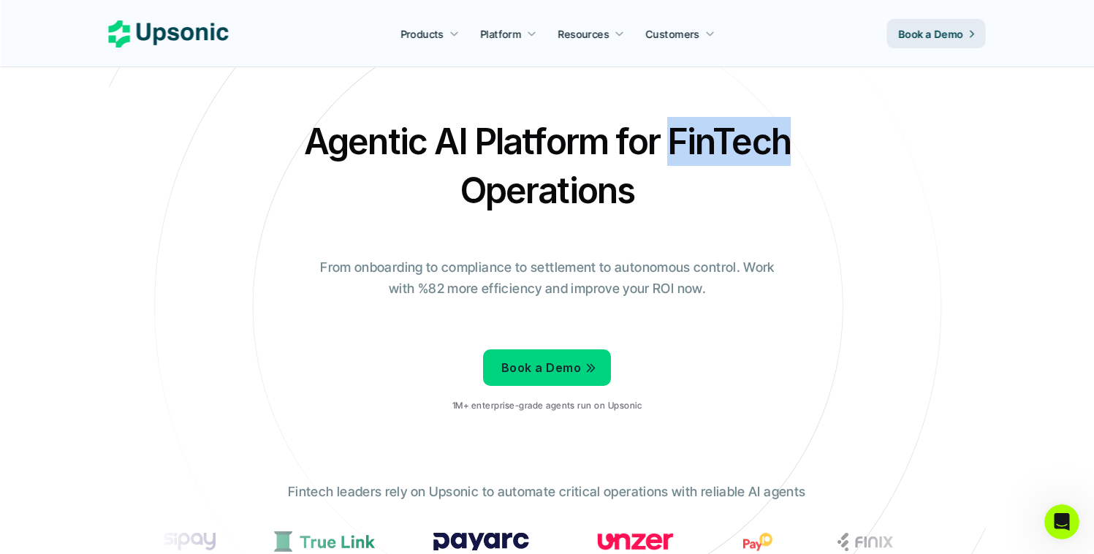
click at [674, 124] on h2 "Agentic AI Platform for FinTech Operations" at bounding box center [548, 166] width 512 height 98
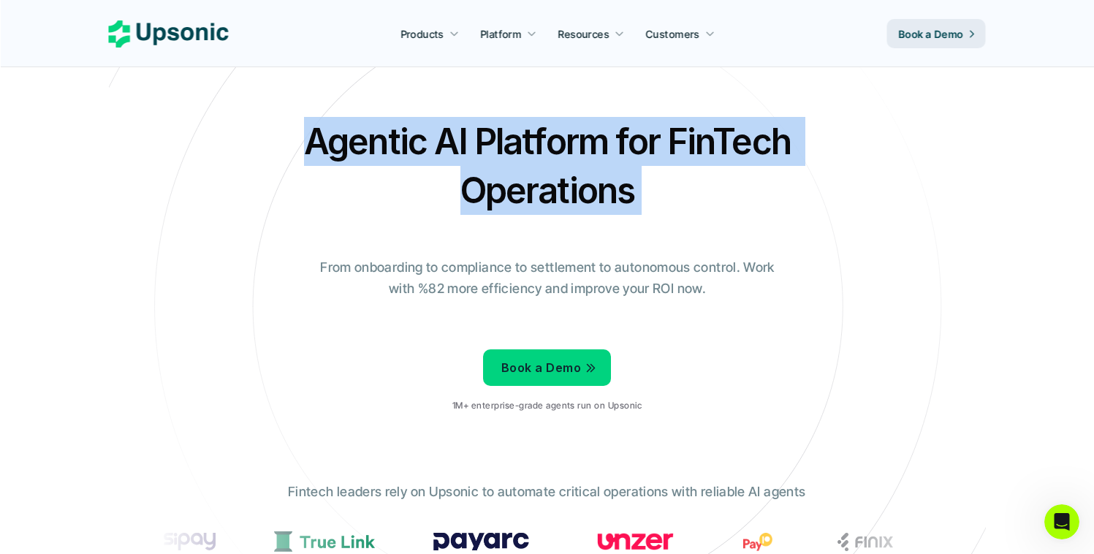
click at [674, 124] on h2 "Agentic AI Platform for FinTech Operations" at bounding box center [548, 166] width 512 height 98
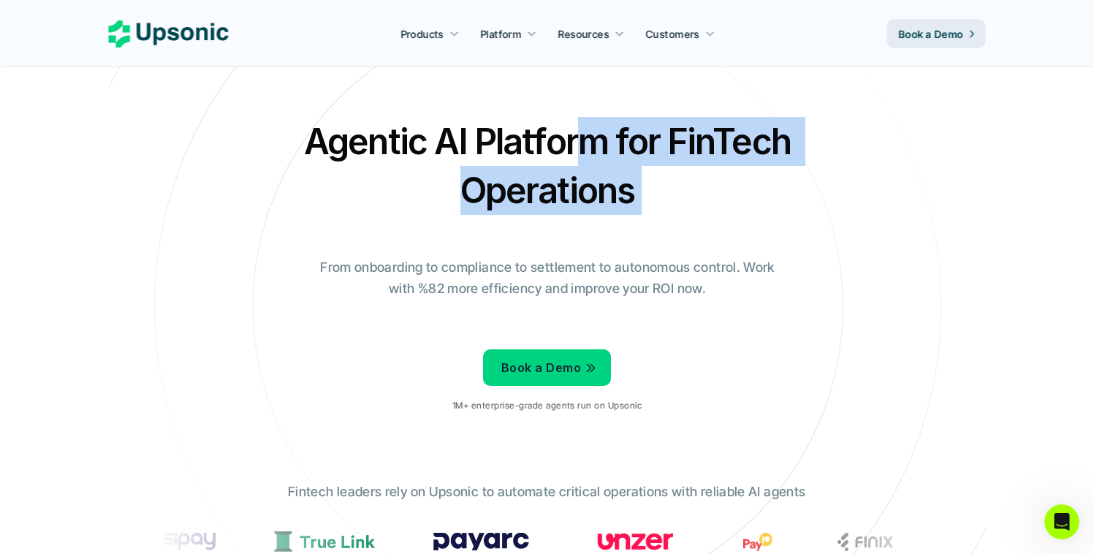
click at [589, 122] on h2 "Agentic AI Platform for FinTech Operations" at bounding box center [548, 166] width 512 height 98
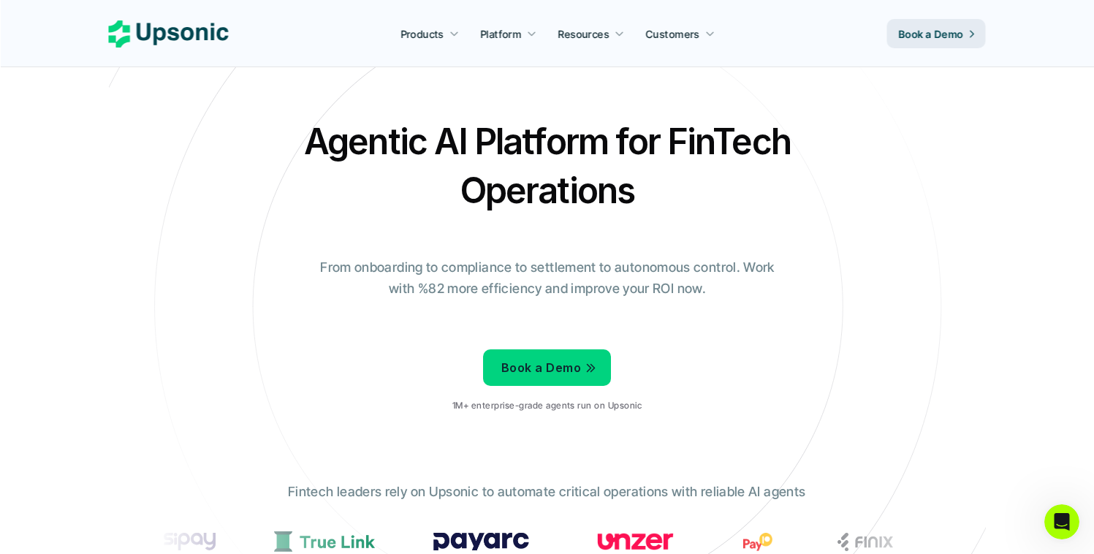
click at [582, 123] on h2 "Agentic AI Platform for FinTech Operations" at bounding box center [548, 166] width 512 height 98
click at [635, 122] on h2 "Agentic AI Platform for FinTech Operations" at bounding box center [548, 166] width 512 height 98
drag, startPoint x: 635, startPoint y: 122, endPoint x: 646, endPoint y: 123, distance: 11.0
click at [635, 122] on h2 "Agentic AI Platform for FinTech Operations" at bounding box center [548, 166] width 512 height 98
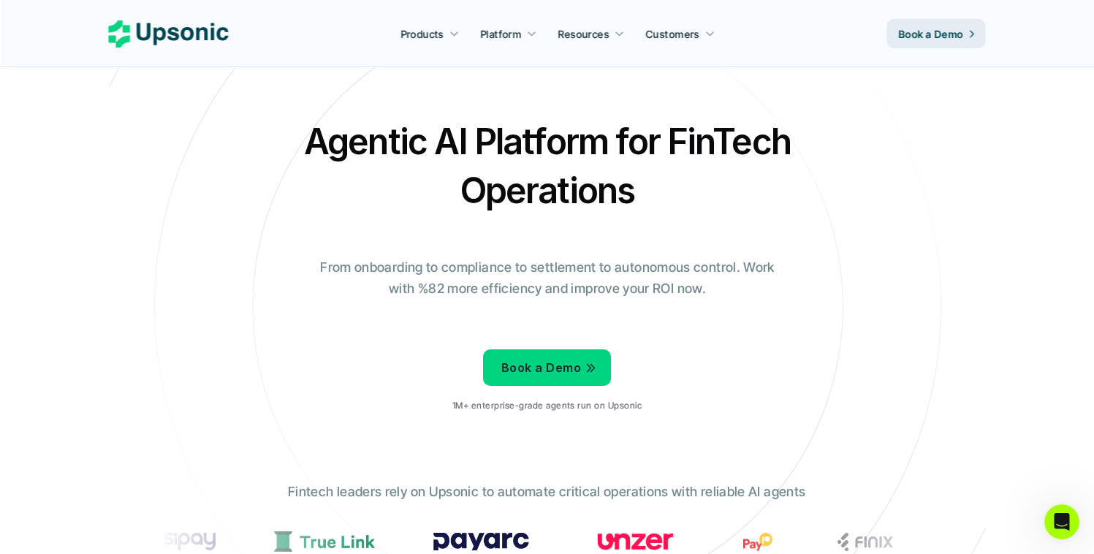
click at [680, 124] on h2 "Agentic AI Platform for FinTech Operations" at bounding box center [548, 166] width 512 height 98
click at [645, 125] on h2 "Agentic AI Platform for FinTech Operations" at bounding box center [548, 166] width 512 height 98
drag, startPoint x: 642, startPoint y: 119, endPoint x: 650, endPoint y: 120, distance: 8.1
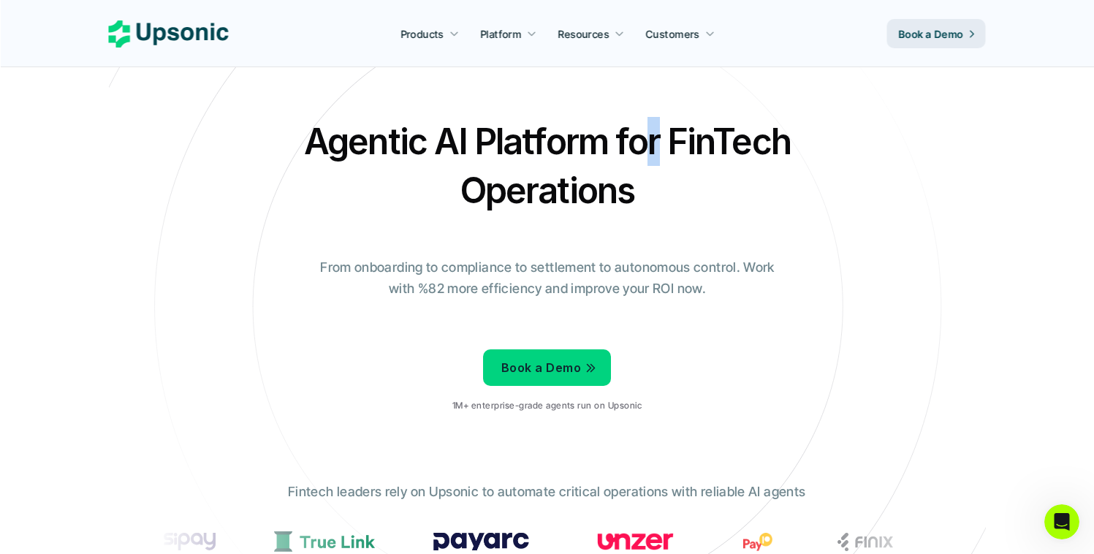
click at [642, 119] on h2 "Agentic AI Platform for FinTech Operations" at bounding box center [548, 166] width 512 height 98
click at [422, 150] on h2 "Agentic AI Platform for FinTech Operations" at bounding box center [548, 166] width 512 height 98
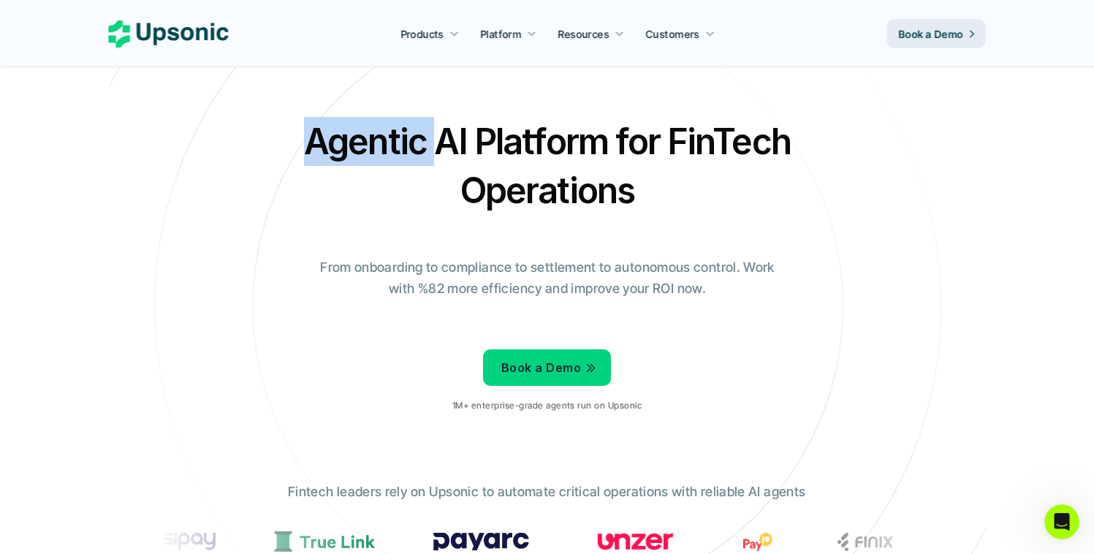
drag, startPoint x: 422, startPoint y: 150, endPoint x: 444, endPoint y: 143, distance: 22.9
click at [388, 152] on h2 "Agentic AI Platform for FinTech Operations" at bounding box center [548, 166] width 512 height 98
click at [457, 141] on h2 "Agentic AI Platform for FinTech Operations" at bounding box center [548, 166] width 512 height 98
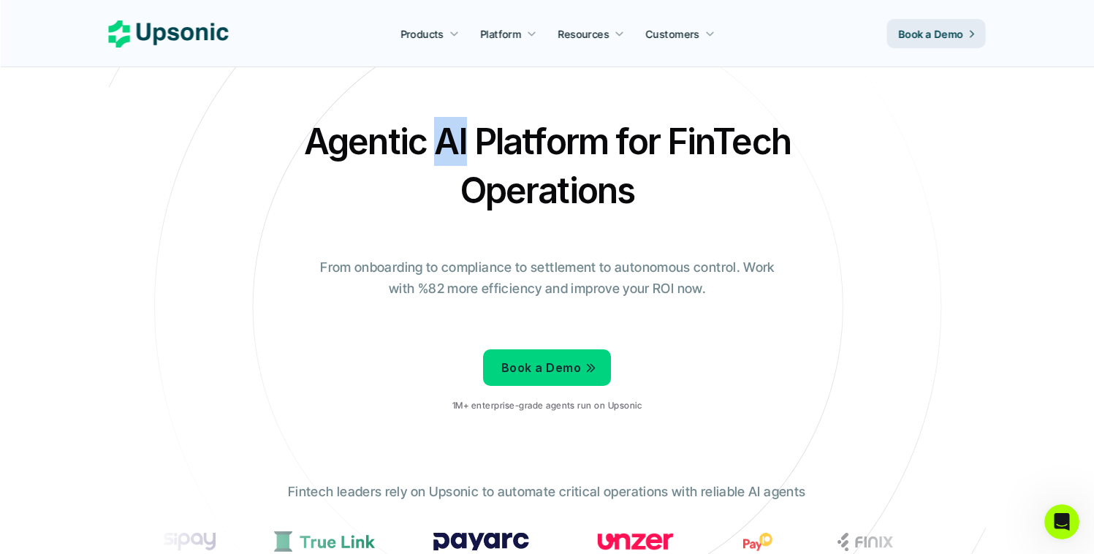
click at [457, 141] on h2 "Agentic AI Platform for FinTech Operations" at bounding box center [548, 166] width 512 height 98
click at [485, 139] on h2 "Agentic AI Platform for FinTech Operations" at bounding box center [548, 166] width 512 height 98
click at [637, 132] on h2 "Agentic AI Platform for FinTech Operations" at bounding box center [548, 166] width 512 height 98
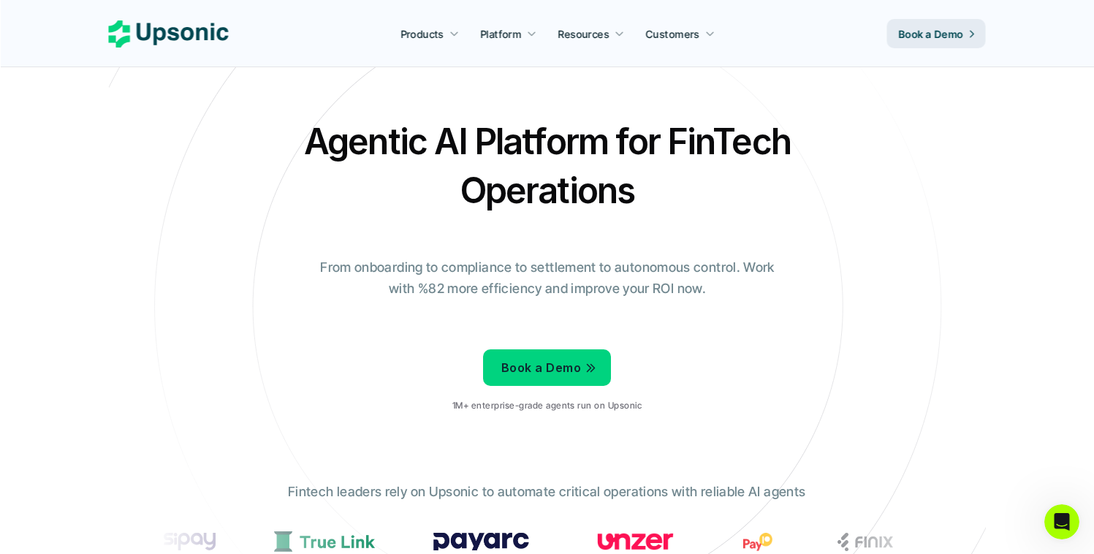
click at [696, 132] on h2 "Agentic AI Platform for FinTech Operations" at bounding box center [548, 166] width 512 height 98
click at [626, 131] on h2 "Agentic AI Platform for FinTech Operations" at bounding box center [548, 166] width 512 height 98
click at [592, 133] on h2 "Agentic AI Platform for FinTech Operations" at bounding box center [548, 166] width 512 height 98
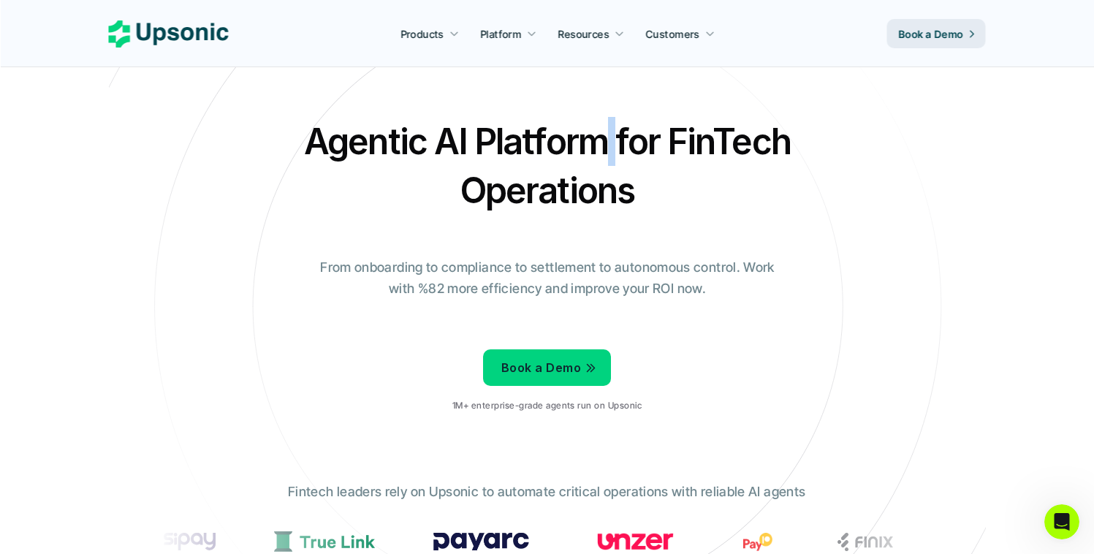
click at [592, 133] on h2 "Agentic AI Platform for FinTech Operations" at bounding box center [548, 166] width 512 height 98
click at [588, 133] on h2 "Agentic AI Platform for FinTech Operations" at bounding box center [548, 166] width 512 height 98
click at [448, 132] on h2 "Agentic AI Platform for FinTech Operations" at bounding box center [548, 166] width 512 height 98
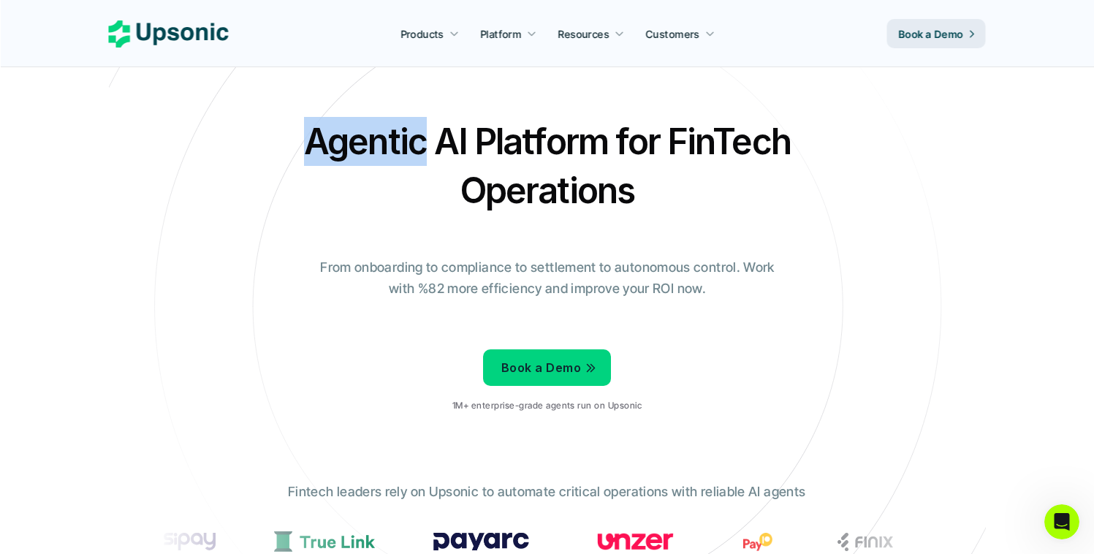
drag, startPoint x: 424, startPoint y: 135, endPoint x: 277, endPoint y: 140, distance: 147.0
click at [277, 140] on div "Agentic AI Platform for FinTech Operations From onboarding to compliance to set…" at bounding box center [547, 270] width 855 height 307
click at [459, 132] on h2 "Agentic AI Platform for FinTech Operations" at bounding box center [548, 166] width 512 height 98
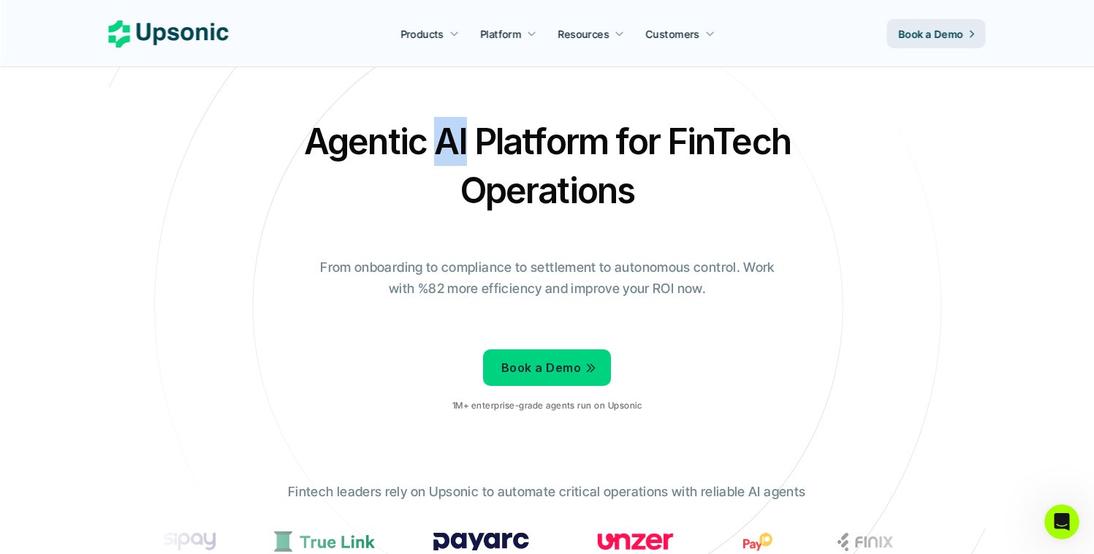
click at [459, 132] on h2 "Agentic AI Platform for FinTech Operations" at bounding box center [548, 166] width 512 height 98
click at [485, 132] on h2 "Agentic AI Platform for FinTech Operations" at bounding box center [548, 166] width 512 height 98
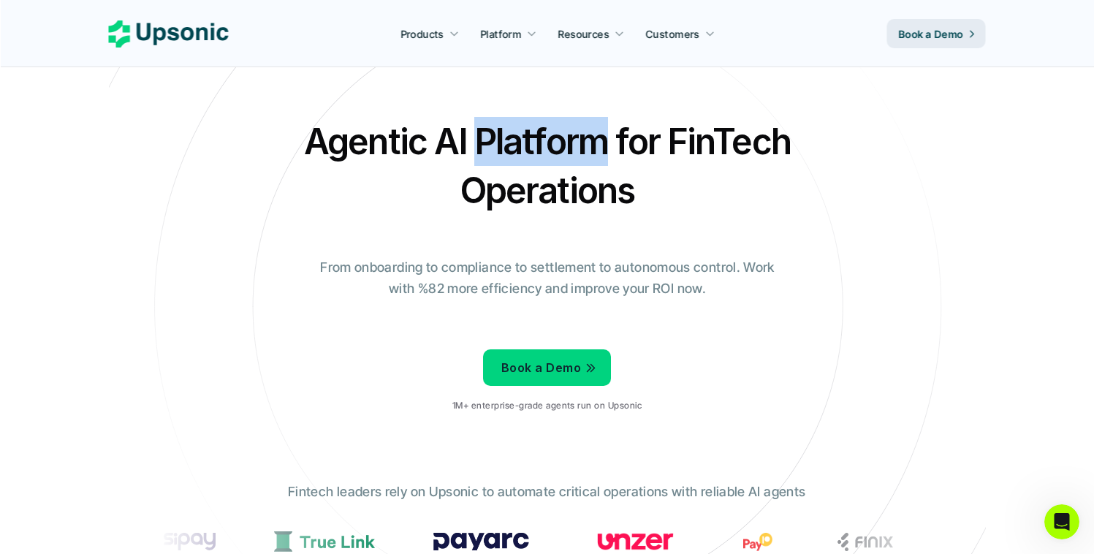
click at [485, 132] on h2 "Agentic AI Platform for FinTech Operations" at bounding box center [548, 166] width 512 height 98
click at [628, 131] on h2 "Agentic AI Platform for FinTech Operations" at bounding box center [548, 166] width 512 height 98
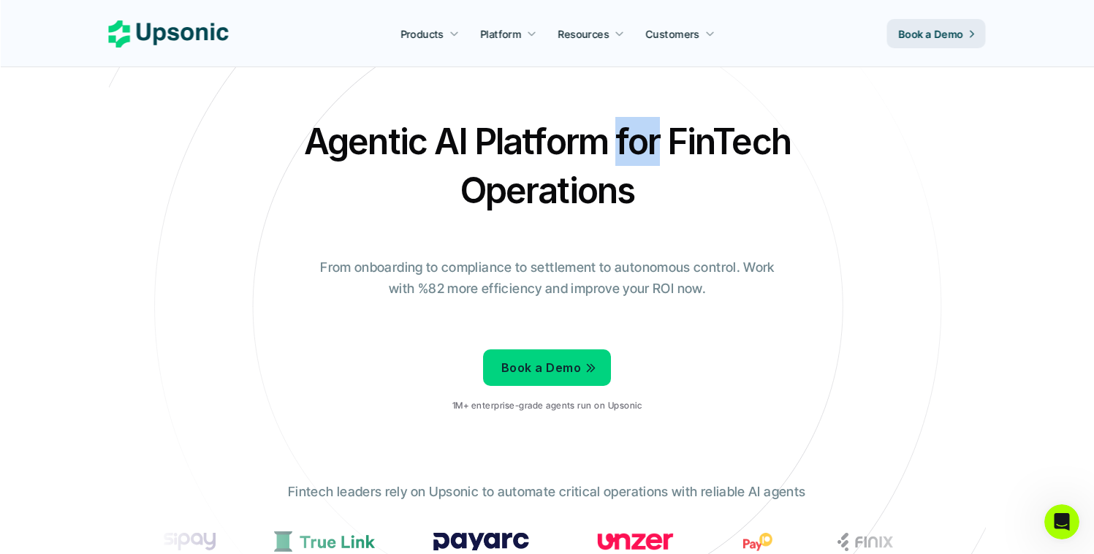
click at [628, 131] on h2 "Agentic AI Platform for FinTech Operations" at bounding box center [548, 166] width 512 height 98
click at [699, 133] on h2 "Agentic AI Platform for FinTech Operations" at bounding box center [548, 166] width 512 height 98
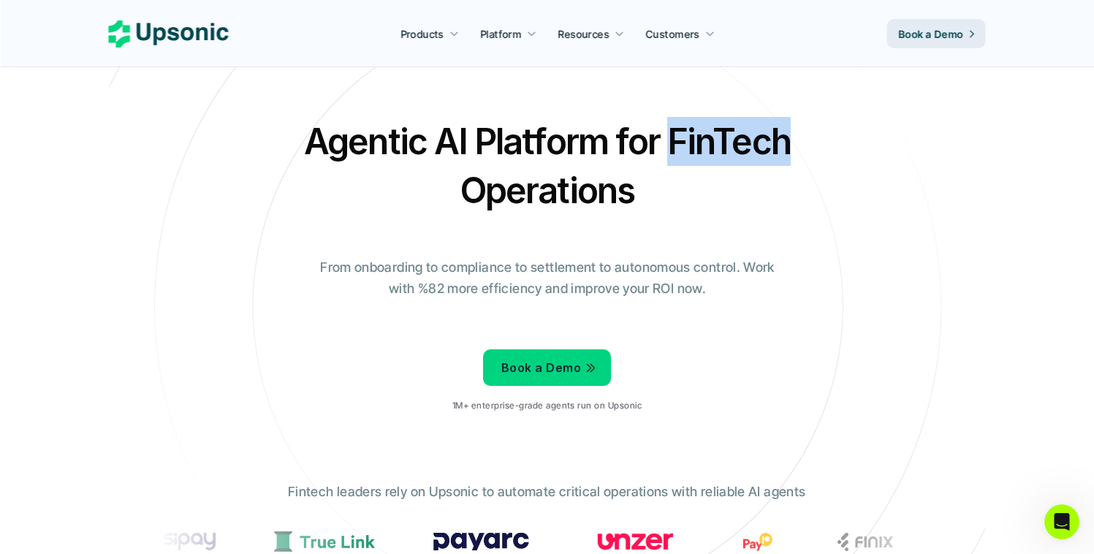
click at [699, 133] on h2 "Agentic AI Platform for FinTech Operations" at bounding box center [548, 166] width 512 height 98
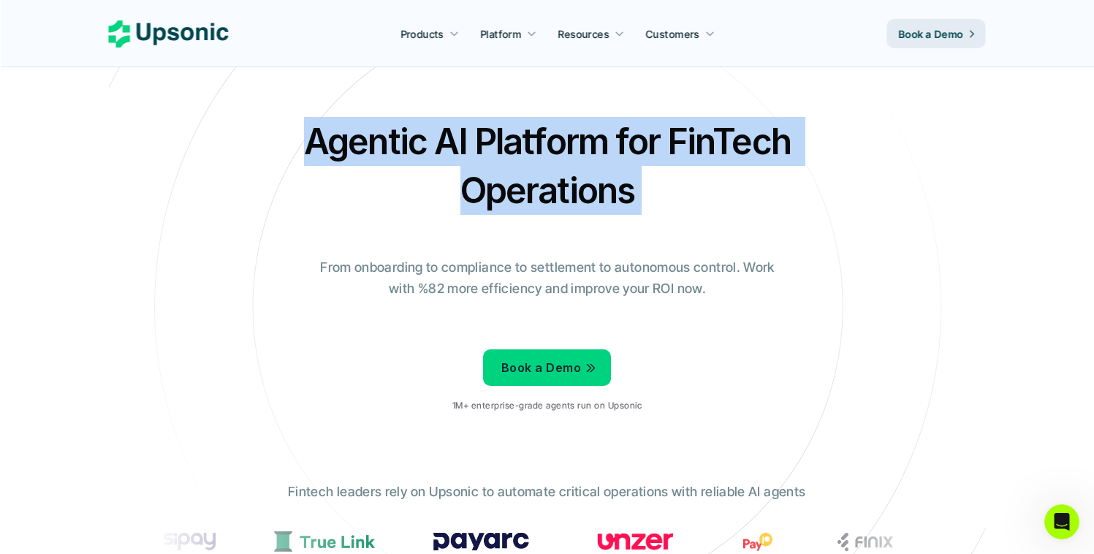
click at [699, 133] on h2 "Agentic AI Platform for FinTech Operations" at bounding box center [548, 166] width 512 height 98
click at [618, 153] on h2 "Agentic AI Platform for FinTech Operations" at bounding box center [548, 166] width 512 height 98
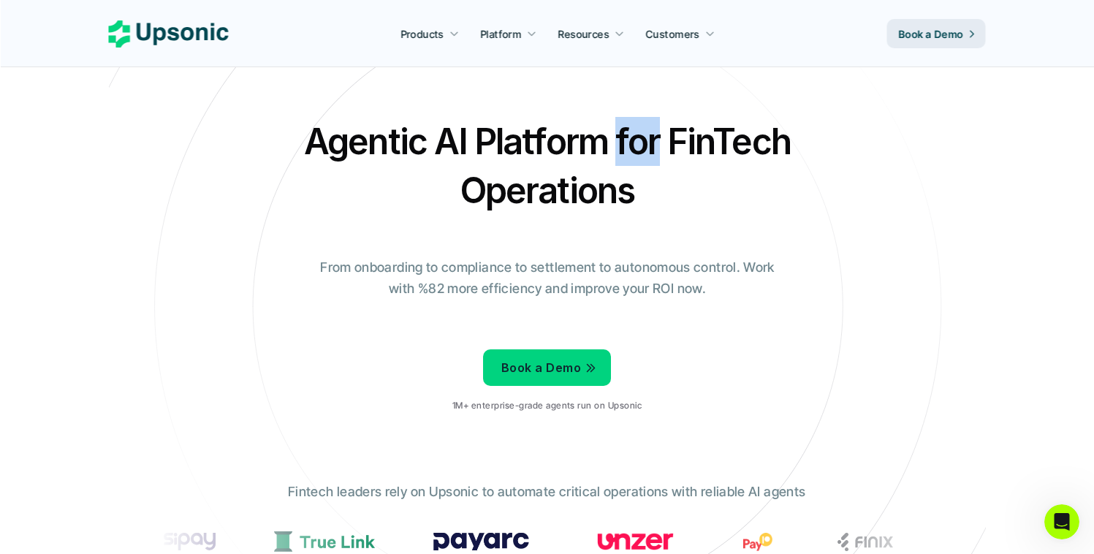
click at [618, 153] on h2 "Agentic AI Platform for FinTech Operations" at bounding box center [548, 166] width 512 height 98
